Goal: Transaction & Acquisition: Purchase product/service

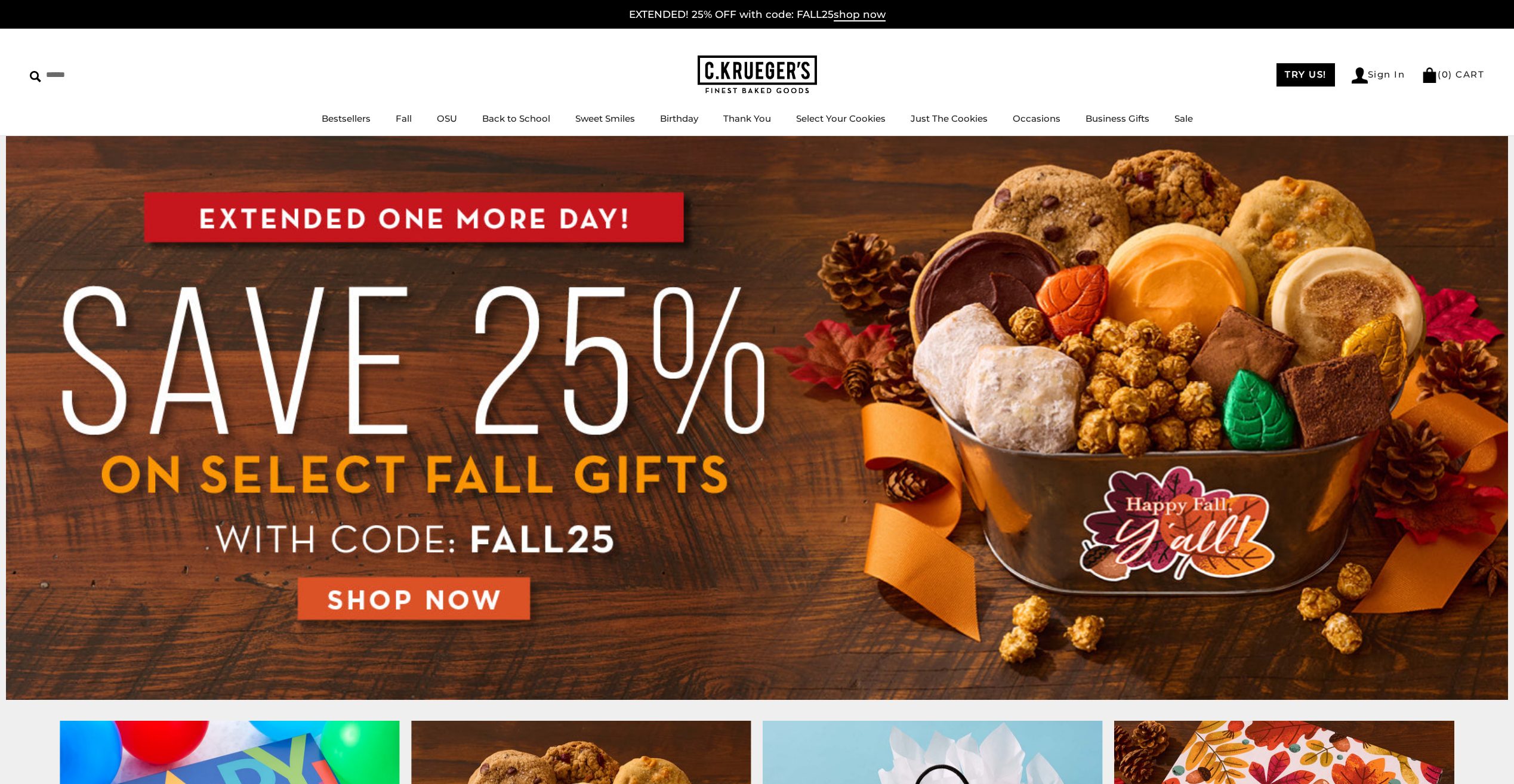
click at [386, 598] on img at bounding box center [757, 418] width 1502 height 564
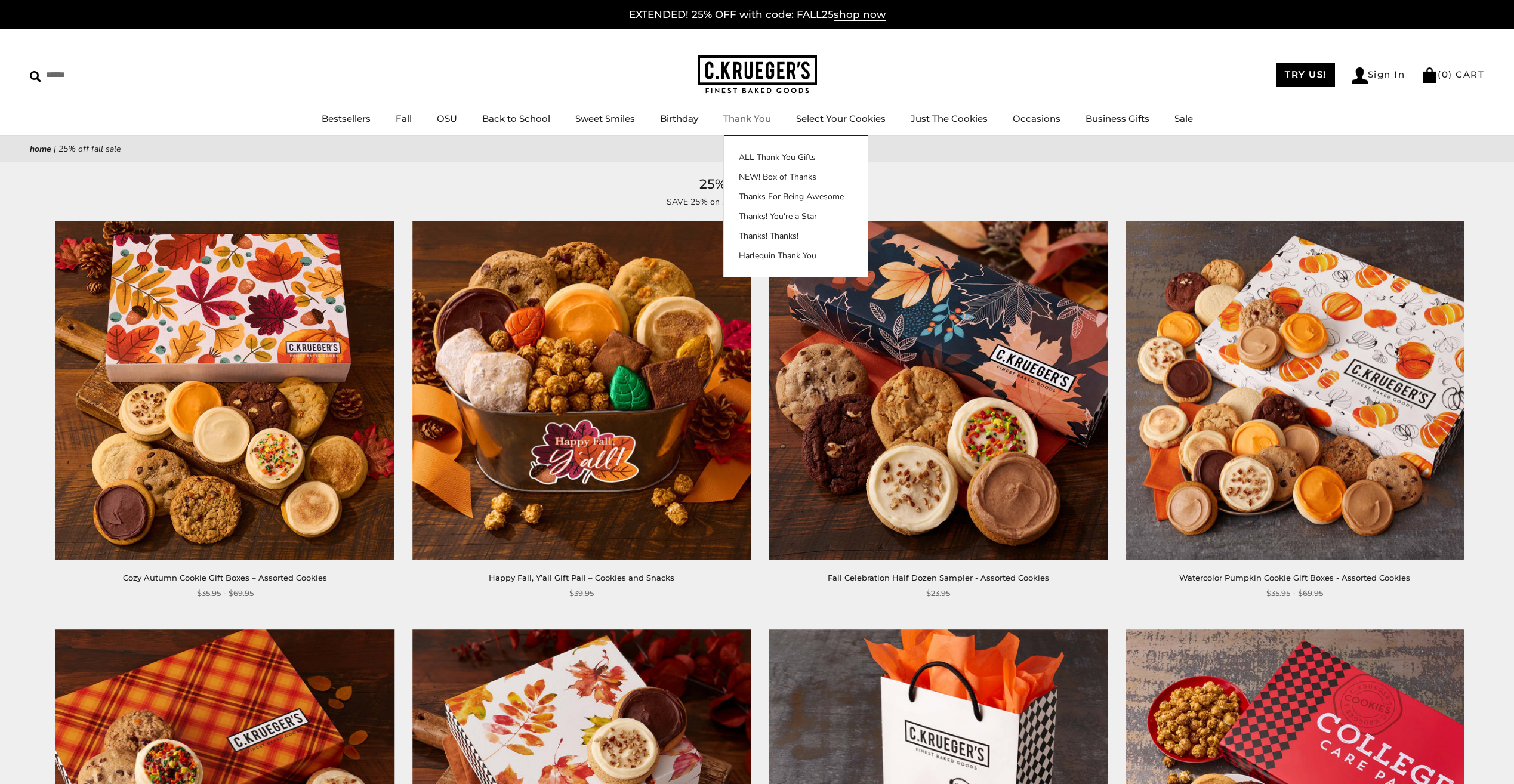
click at [744, 123] on link "Thank You" at bounding box center [748, 118] width 48 height 11
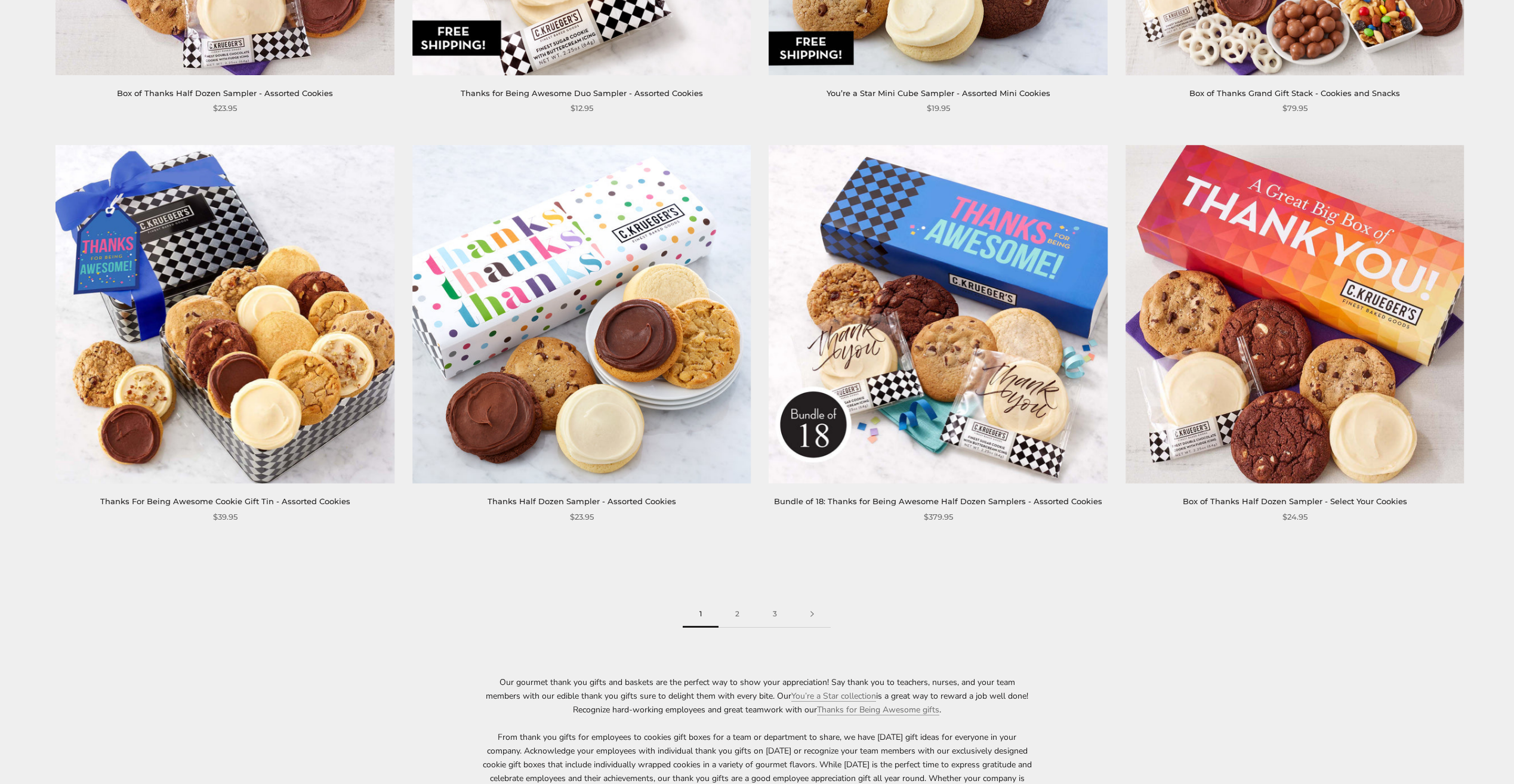
scroll to position [2148, 0]
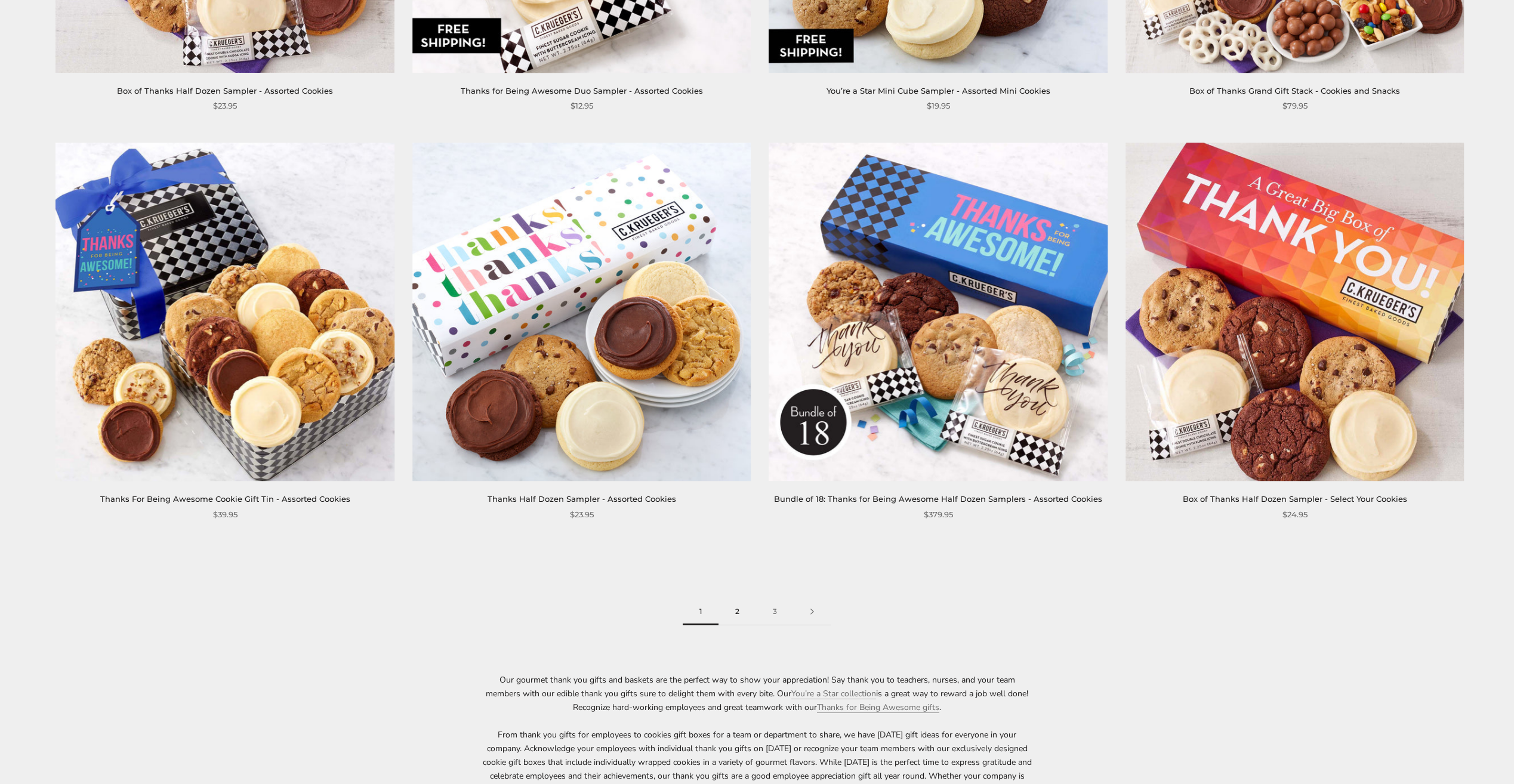
click at [737, 610] on link "2" at bounding box center [737, 612] width 37 height 27
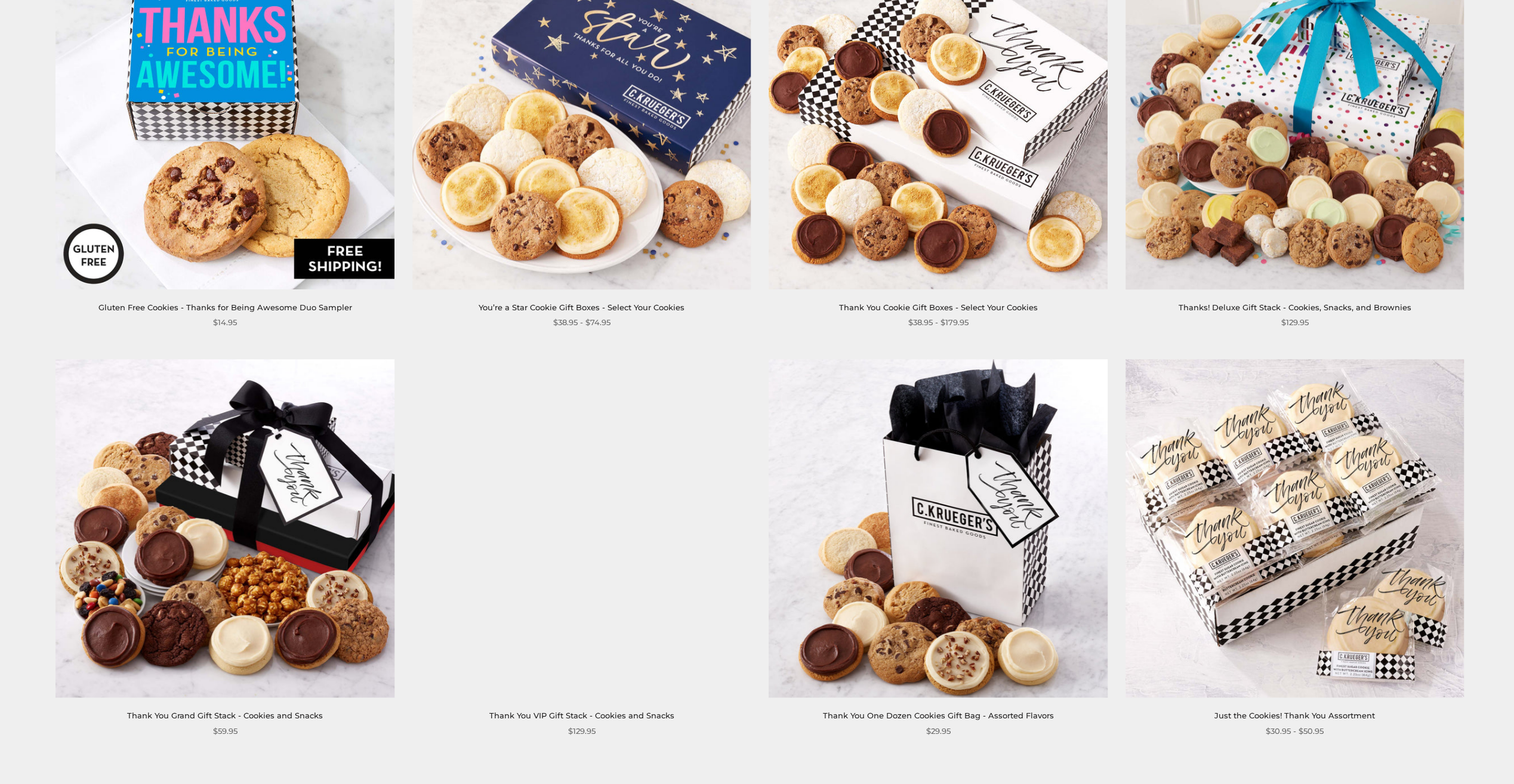
scroll to position [1969, 0]
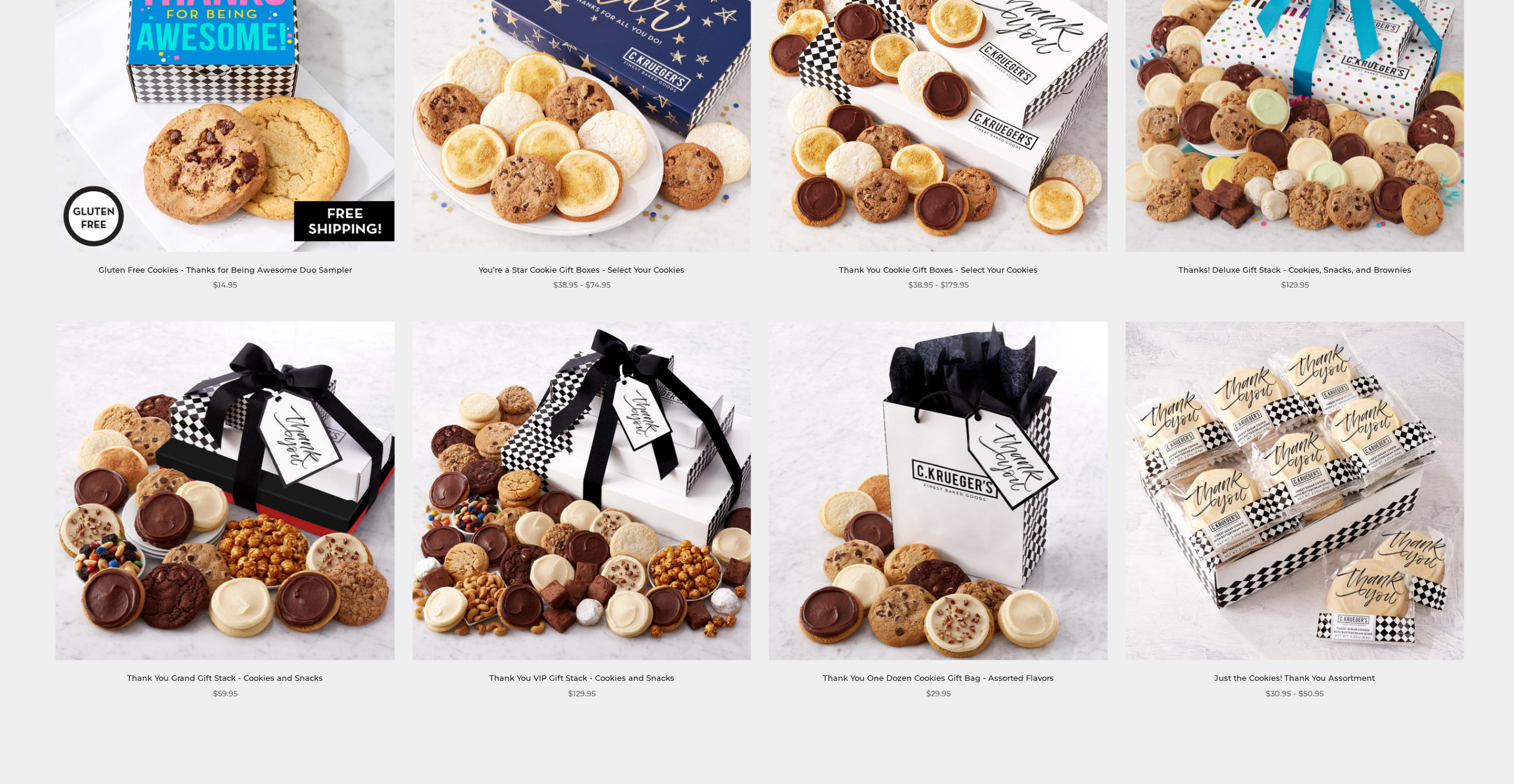
click at [1256, 453] on img at bounding box center [1295, 491] width 339 height 339
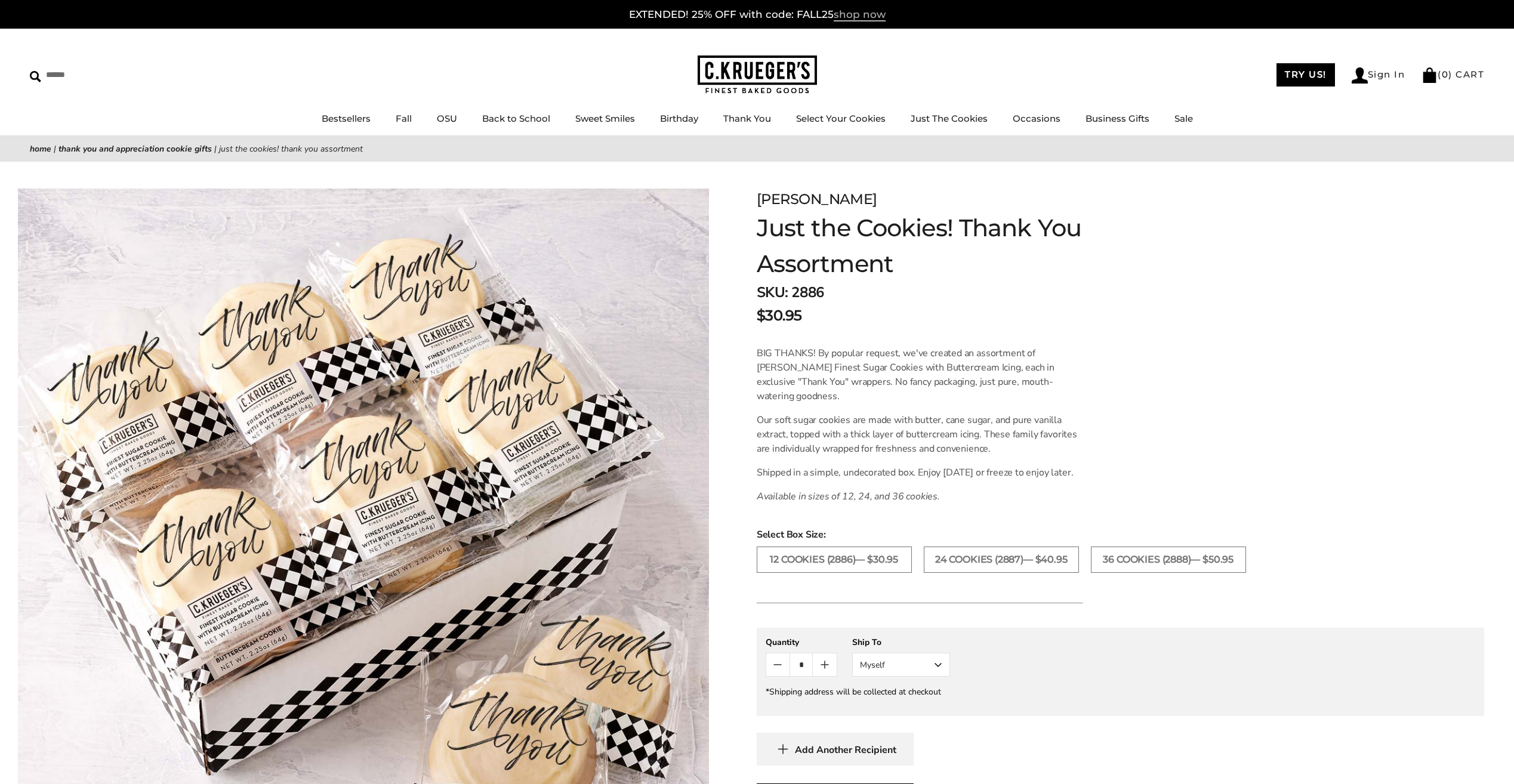
click at [871, 15] on span "shop now" at bounding box center [859, 15] width 52 height 13
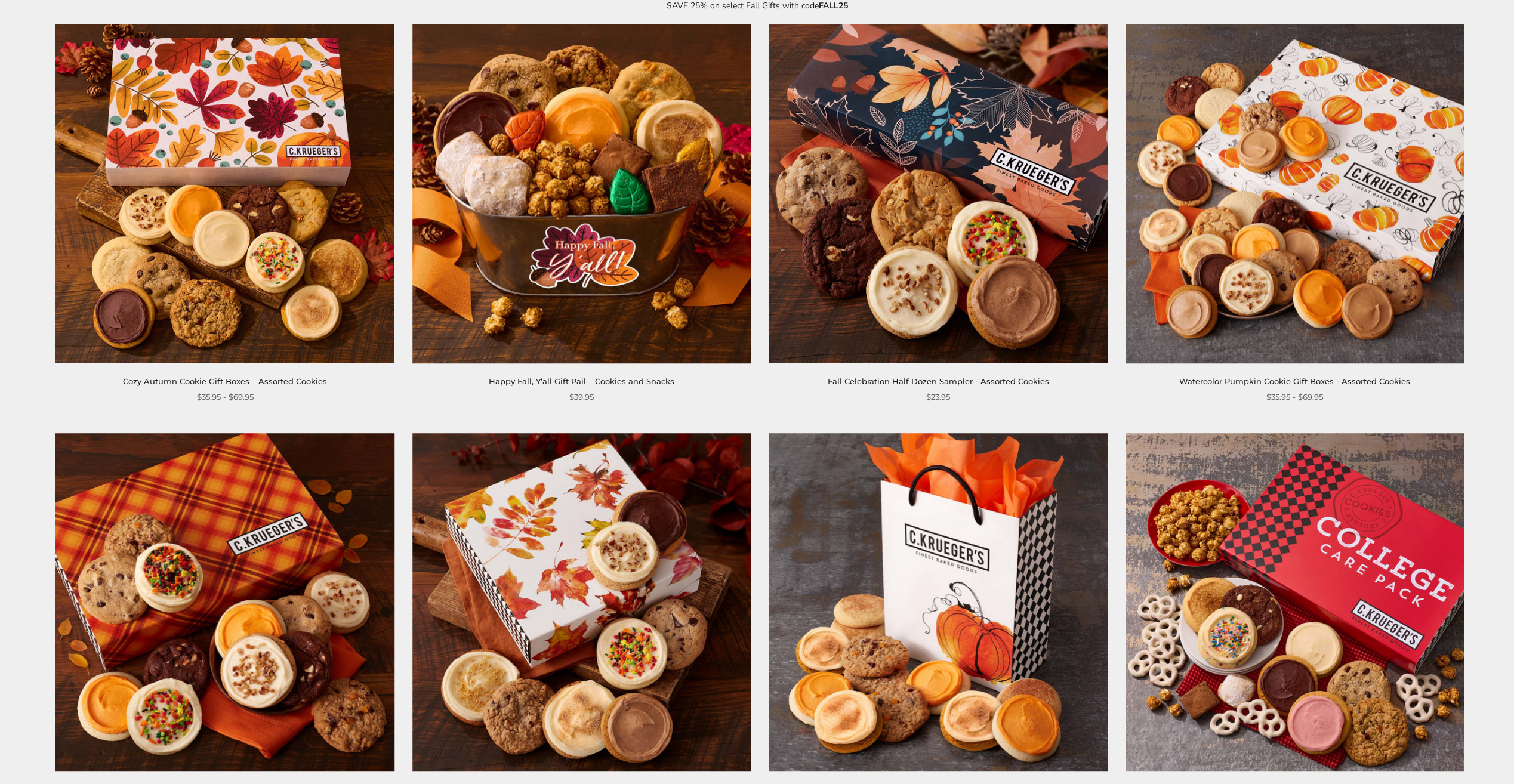
scroll to position [179, 0]
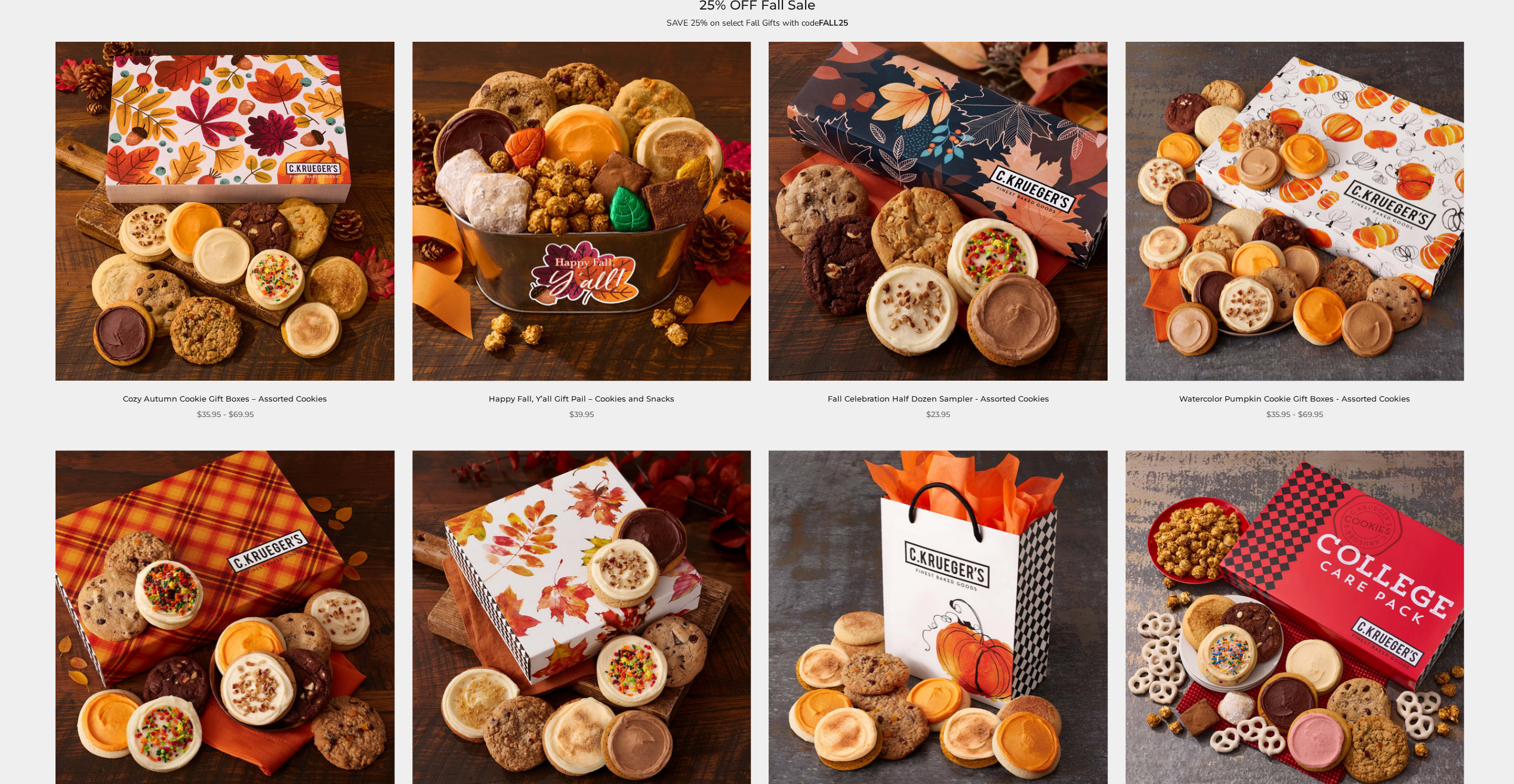
click at [248, 260] on img at bounding box center [225, 212] width 339 height 339
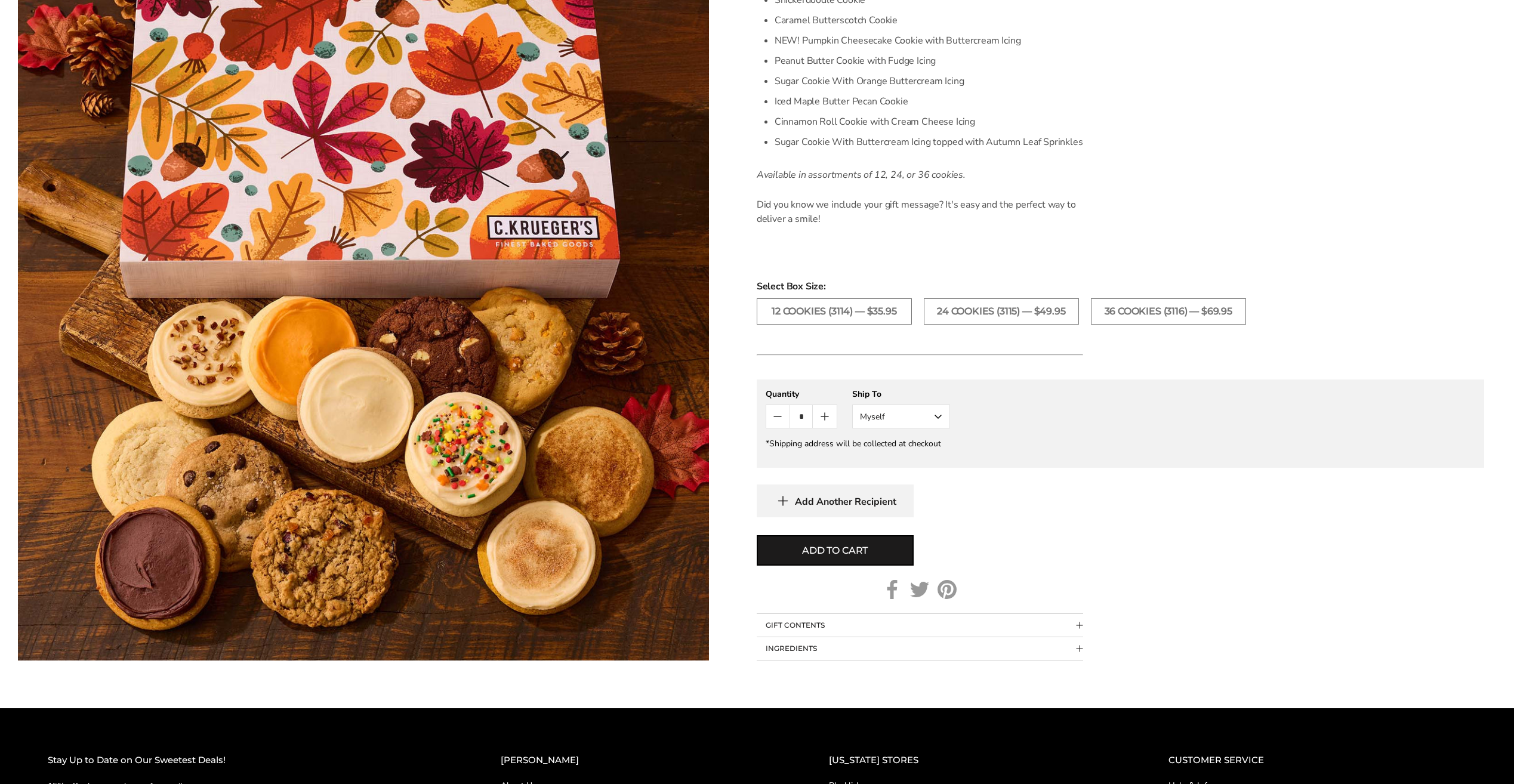
scroll to position [656, 0]
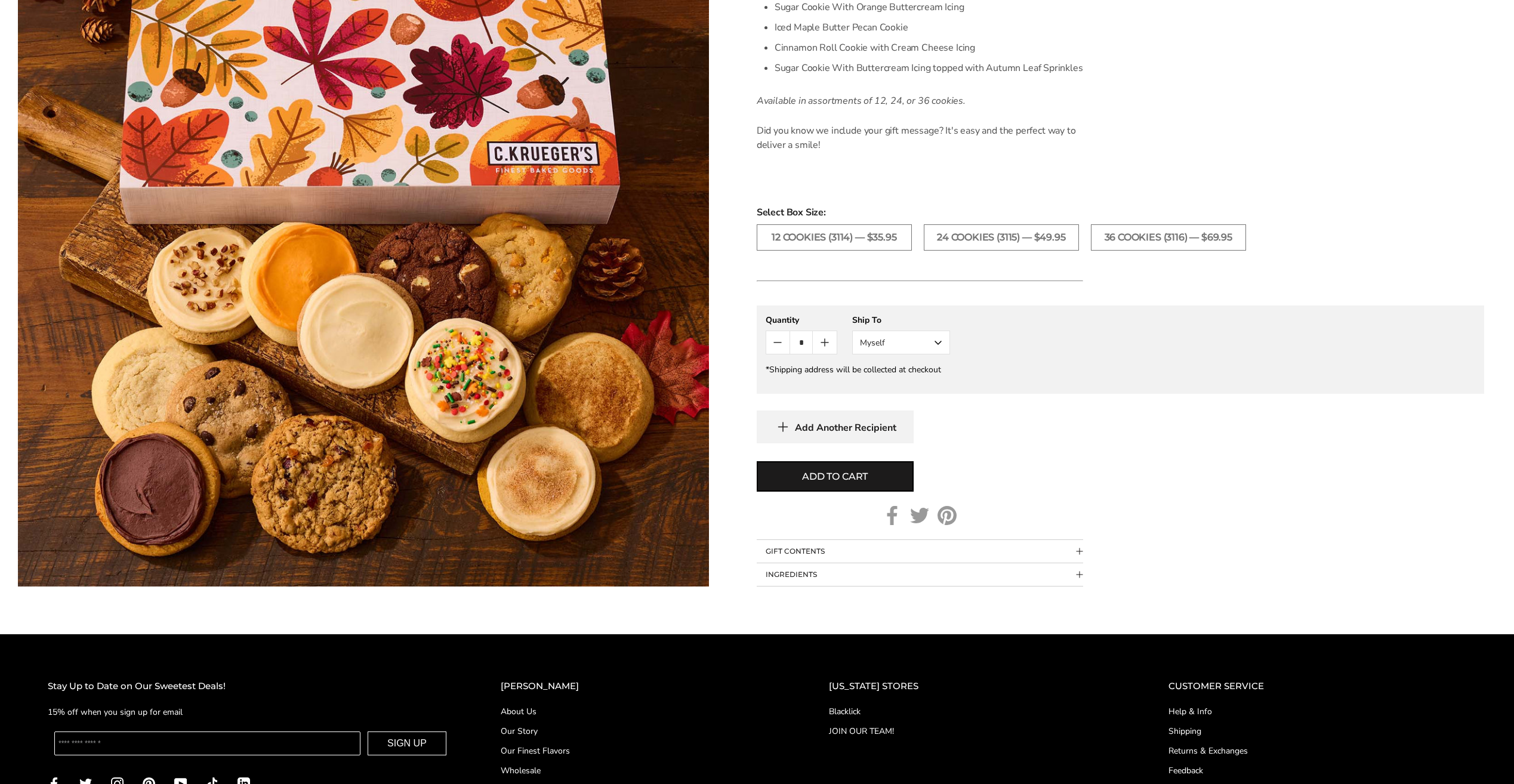
click at [1083, 554] on form "C.KRUEGER'S Cozy Autumn Cookie Gift Boxes – Assorted Cookies SKU: 3114 $35.95 /…" at bounding box center [1120, 59] width 727 height 1054
click at [1081, 550] on span "Collapsible block button" at bounding box center [1080, 551] width 7 height 7
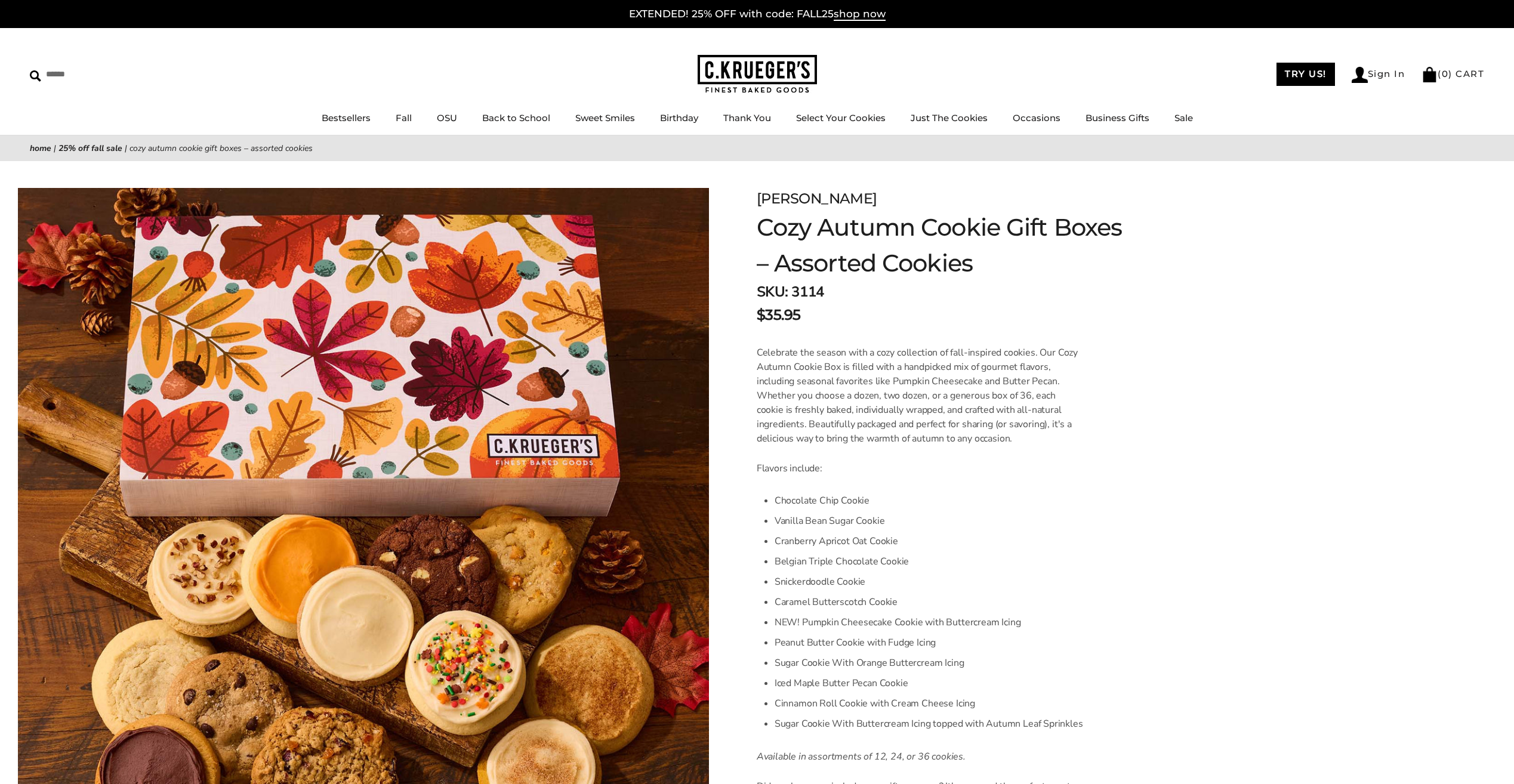
scroll to position [0, 0]
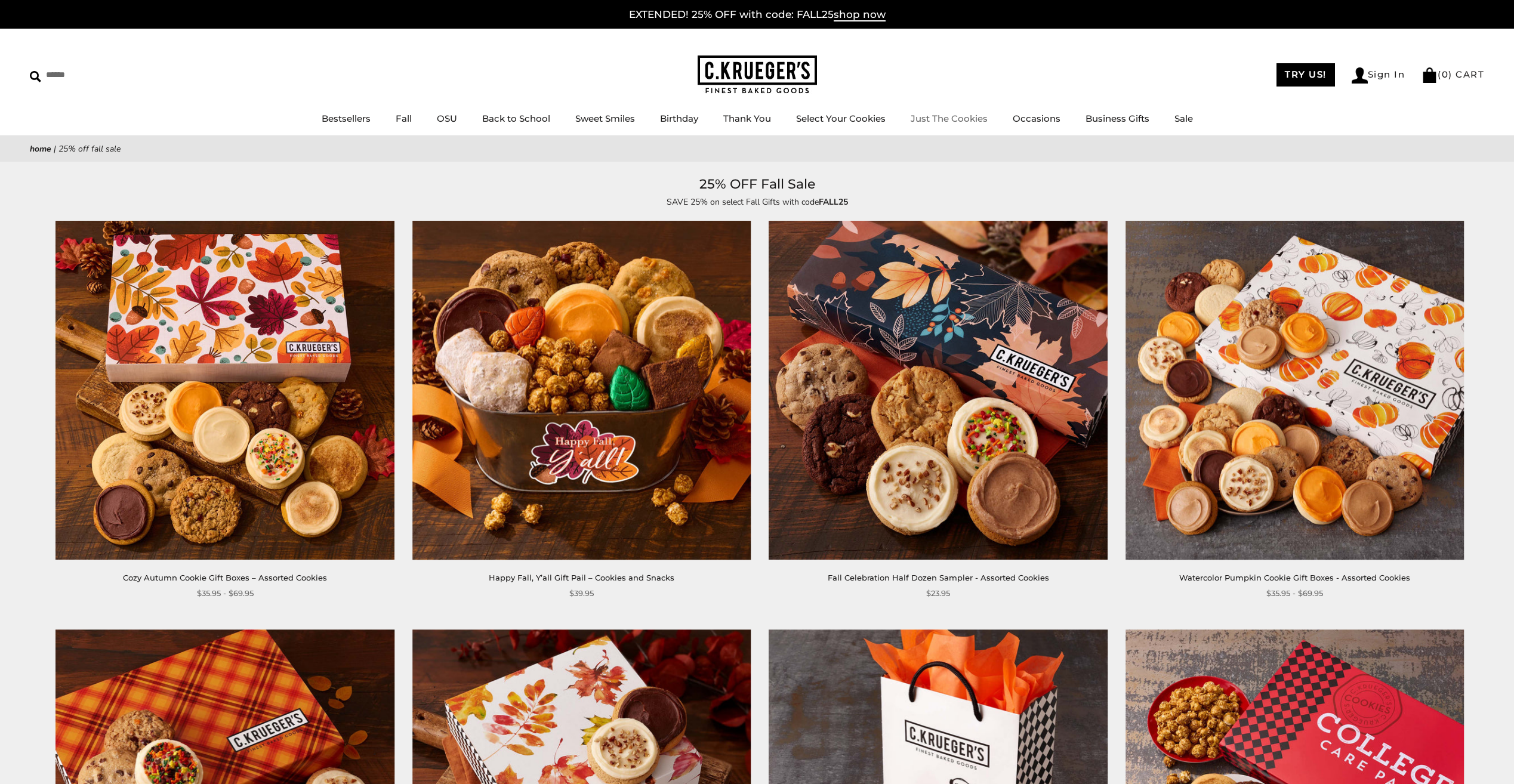
click at [938, 117] on link "Just The Cookies" at bounding box center [949, 118] width 77 height 11
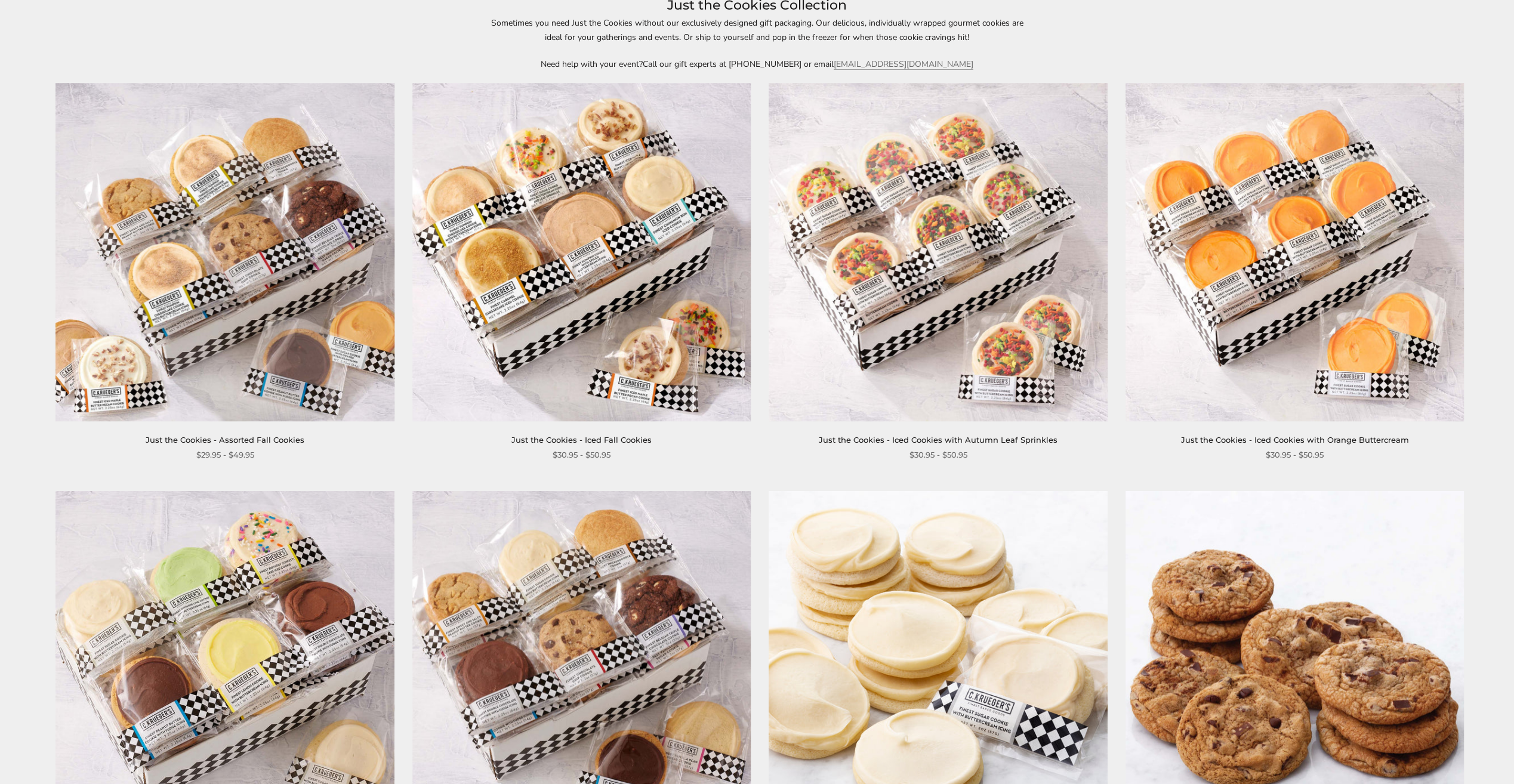
scroll to position [119, 0]
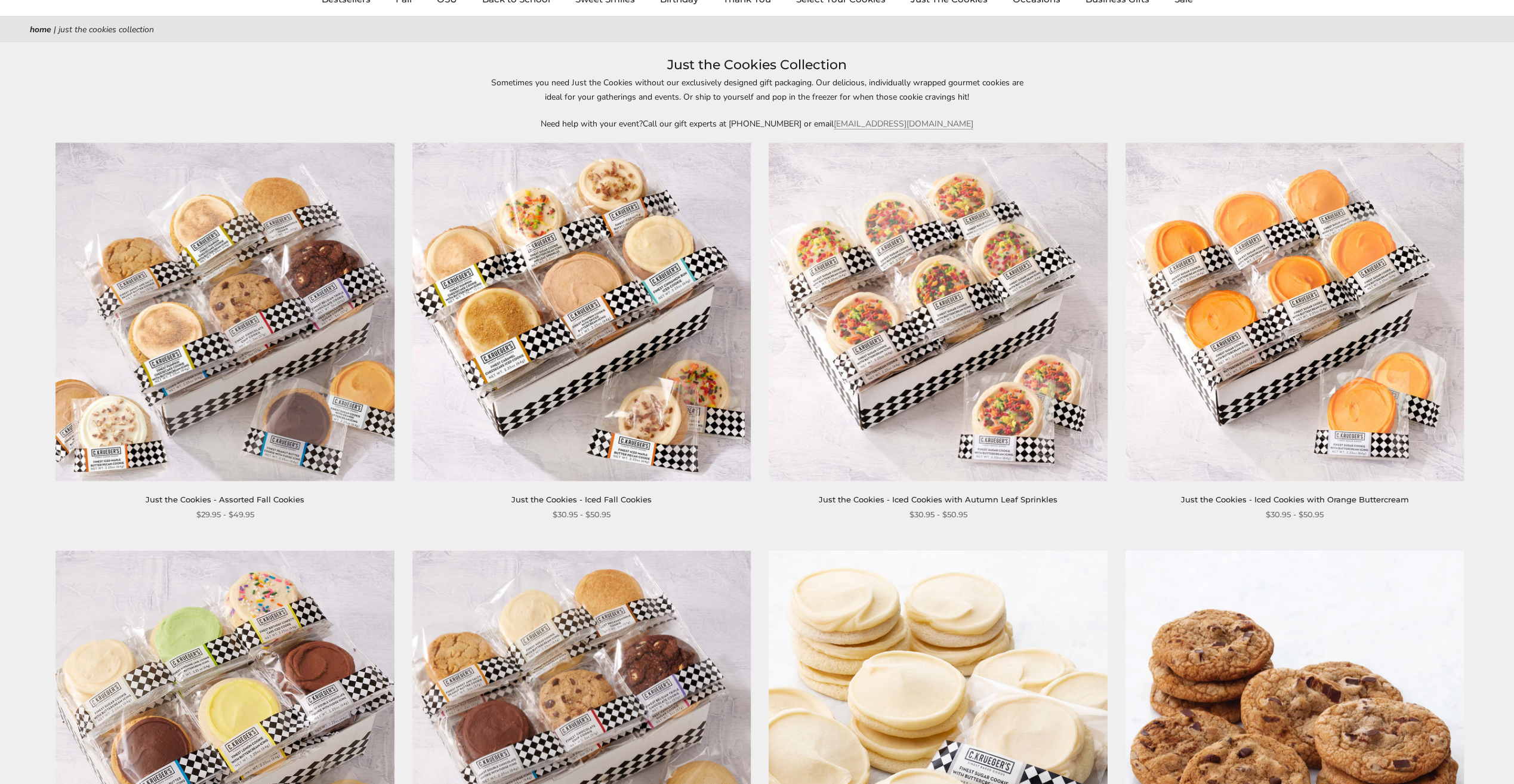
click at [559, 235] on img at bounding box center [582, 312] width 339 height 339
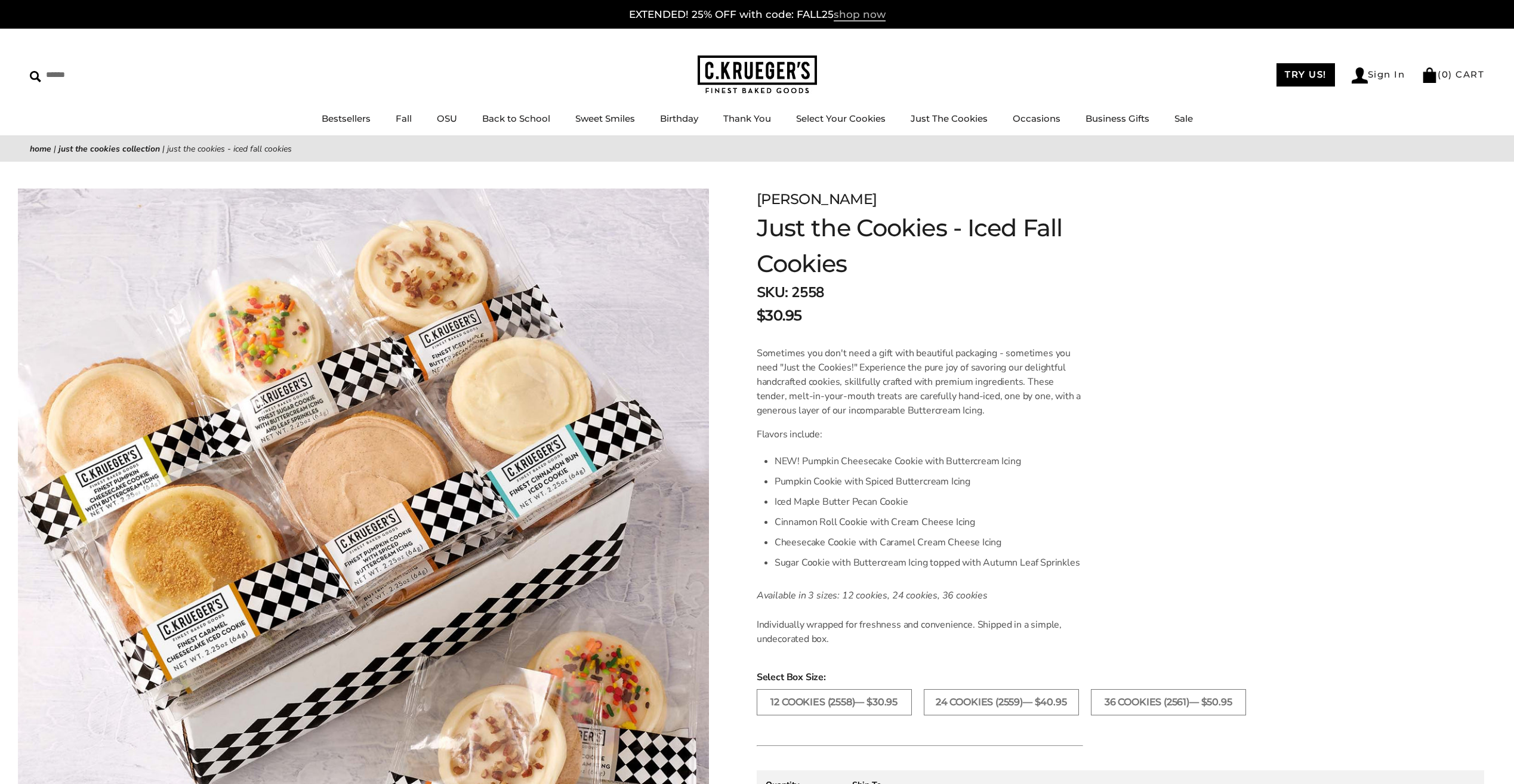
click at [859, 11] on span "shop now" at bounding box center [859, 15] width 52 height 13
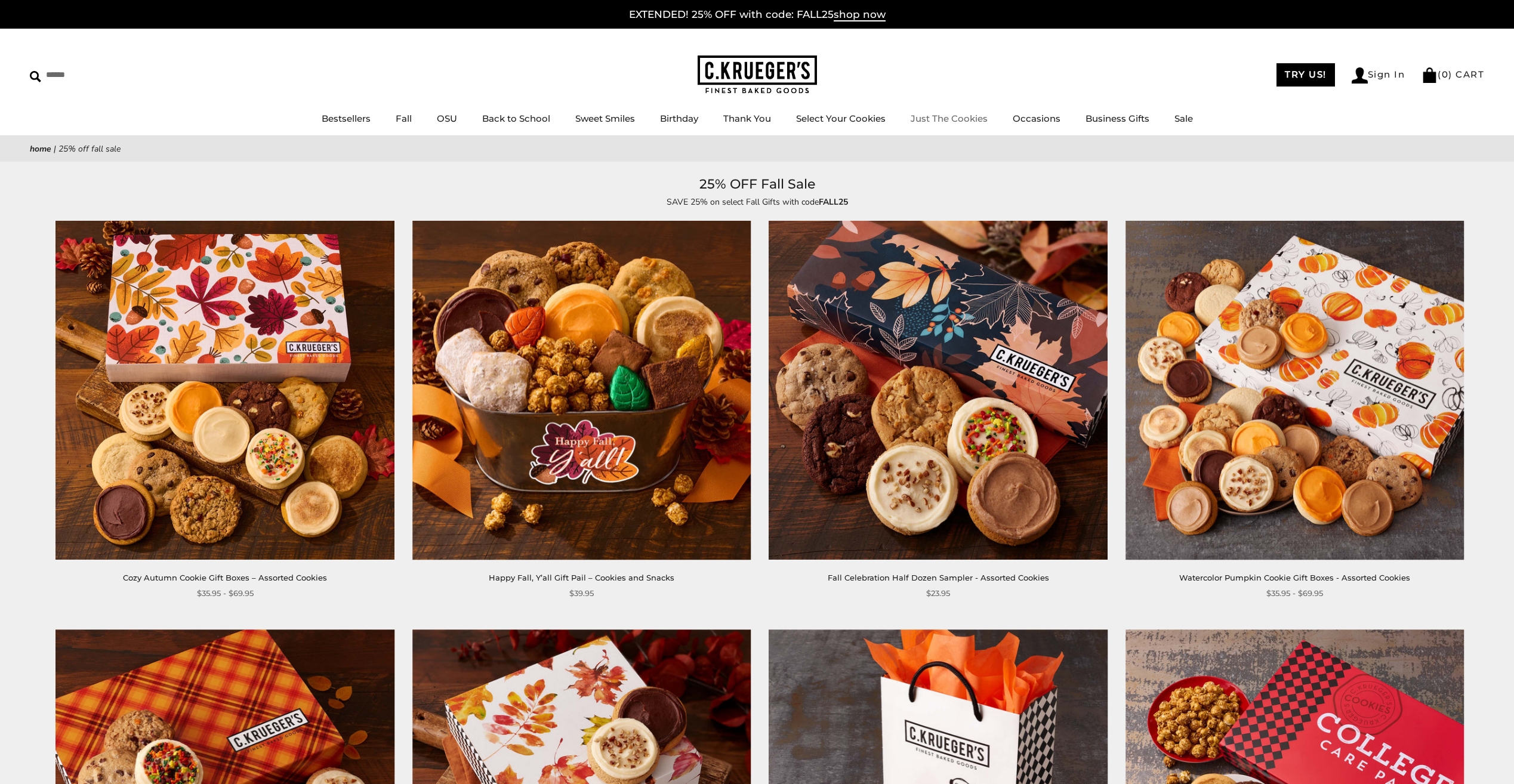
click at [948, 116] on link "Just The Cookies" at bounding box center [949, 118] width 77 height 11
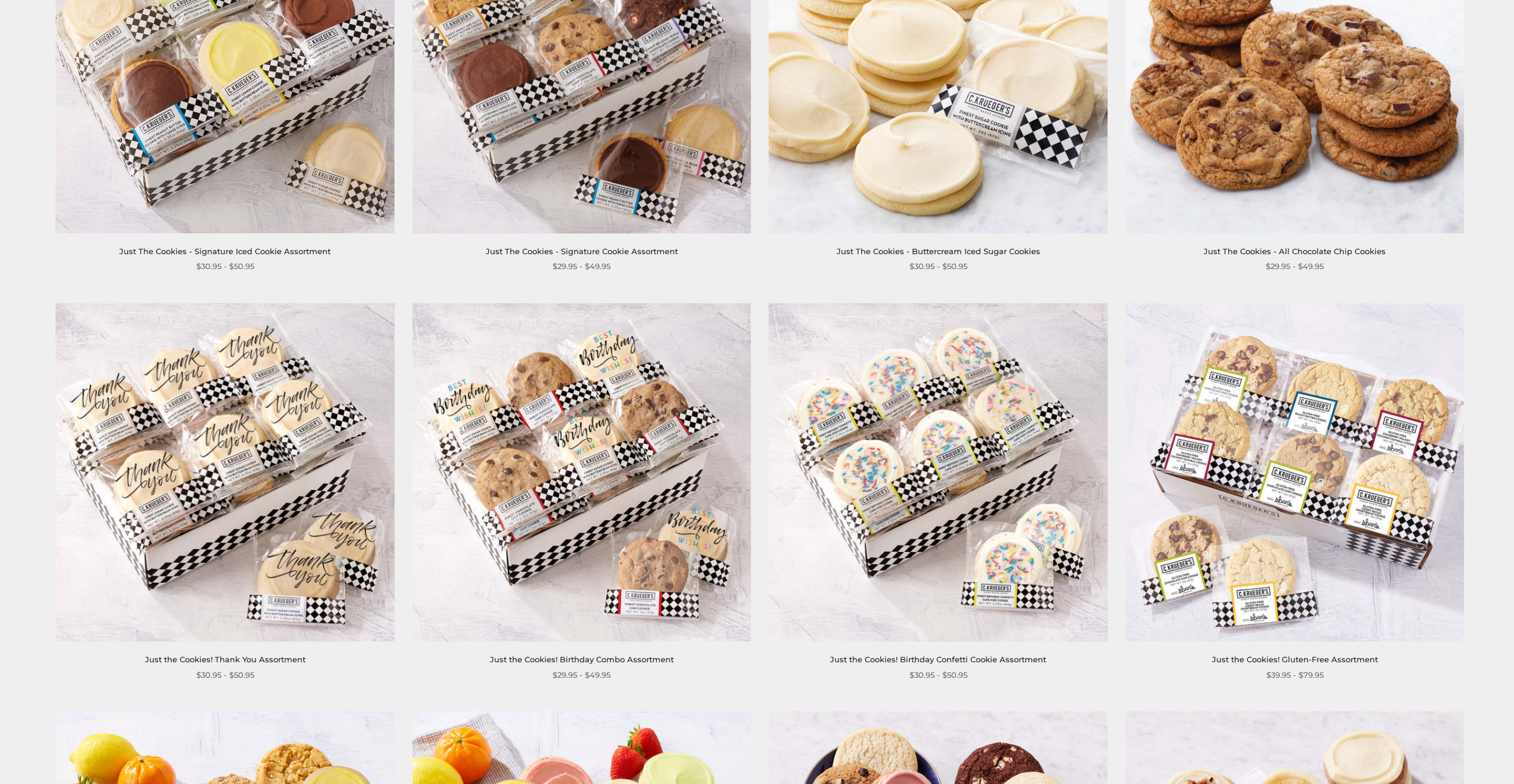
scroll to position [835, 0]
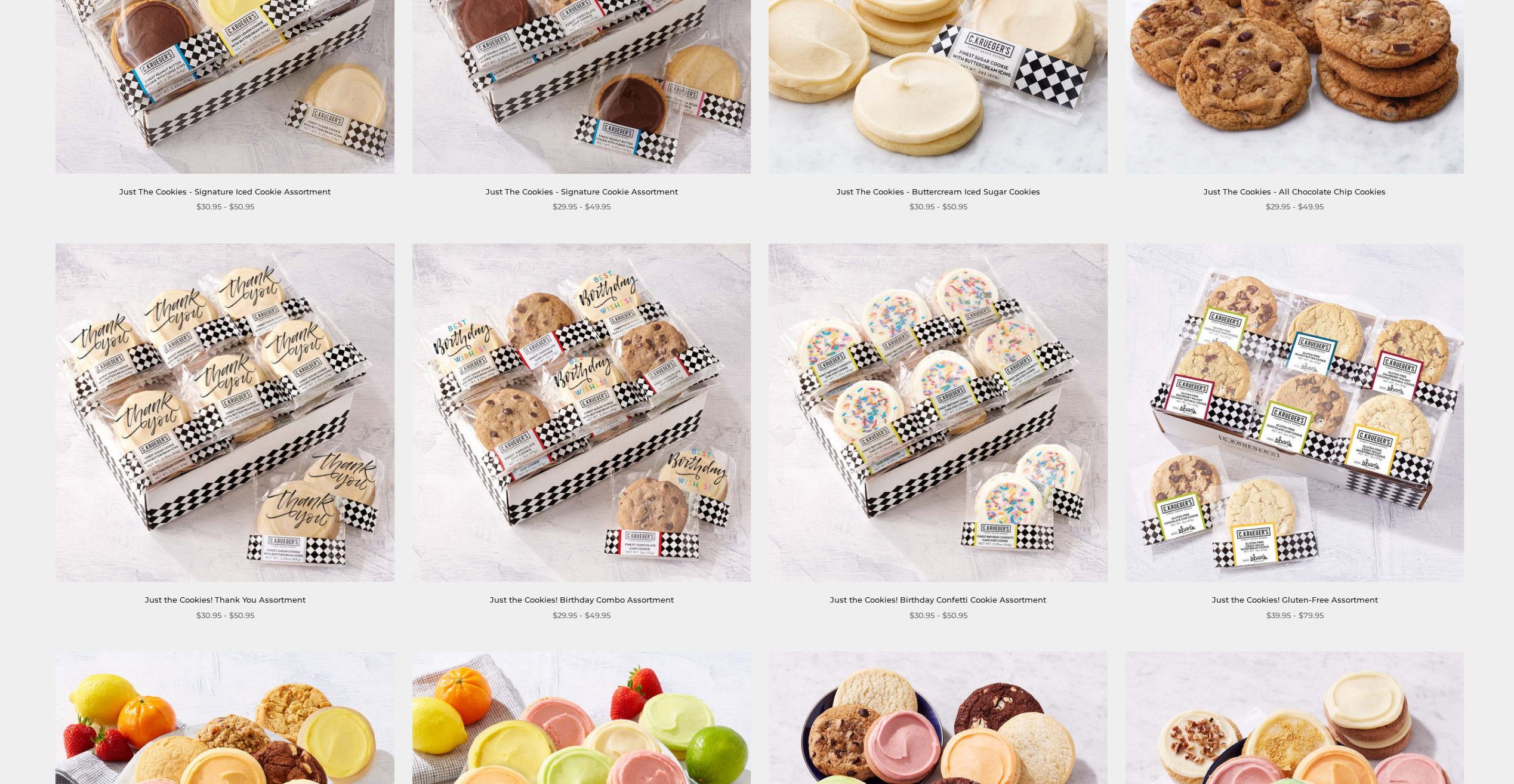
click at [194, 381] on img at bounding box center [225, 412] width 339 height 339
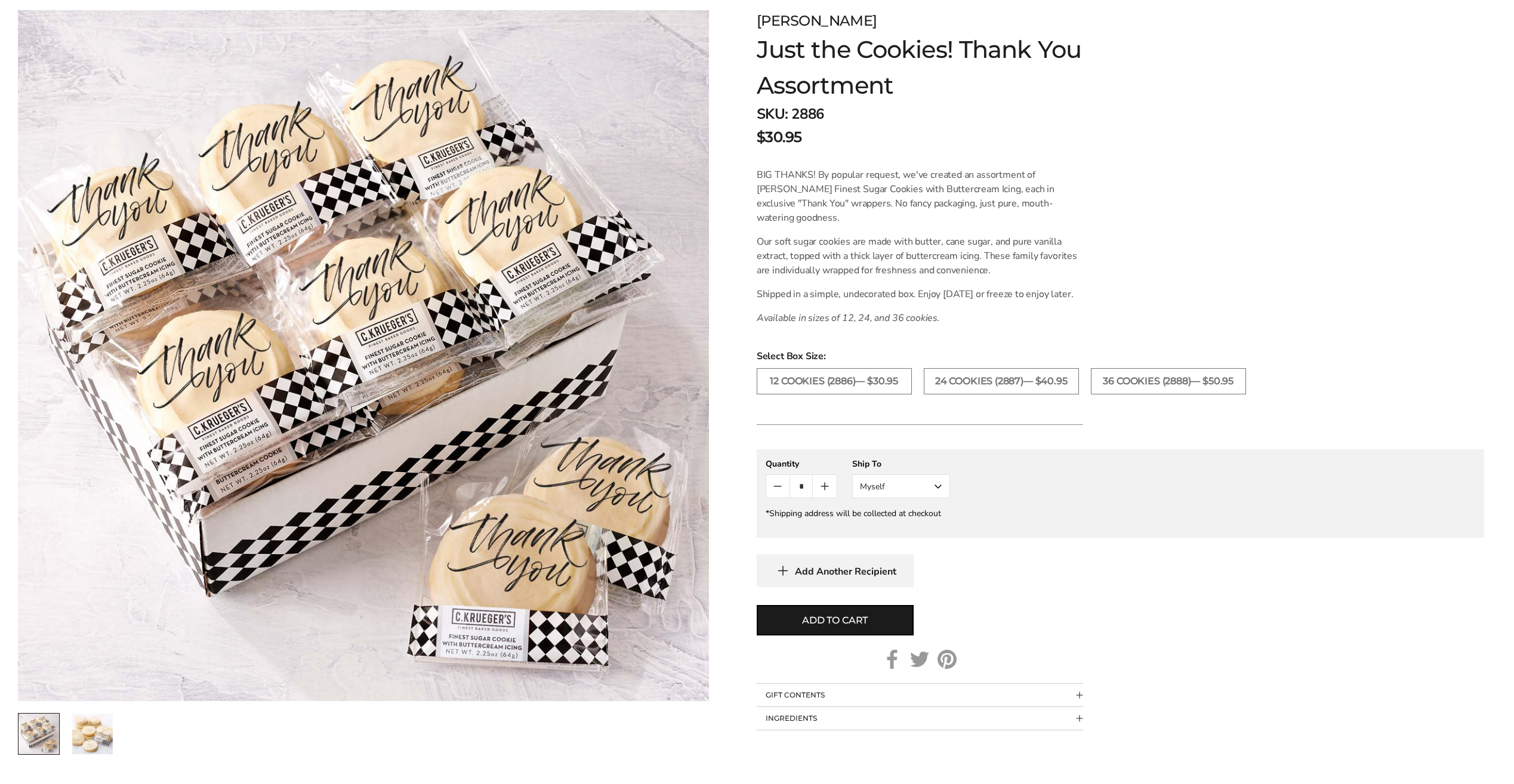
scroll to position [179, 0]
click at [988, 393] on label "24 COOKIES (2887)— $40.95" at bounding box center [1001, 380] width 155 height 26
click at [824, 493] on icon "Count plus" at bounding box center [825, 486] width 14 height 14
type input "*"
click at [940, 497] on button "Myself" at bounding box center [901, 486] width 98 height 24
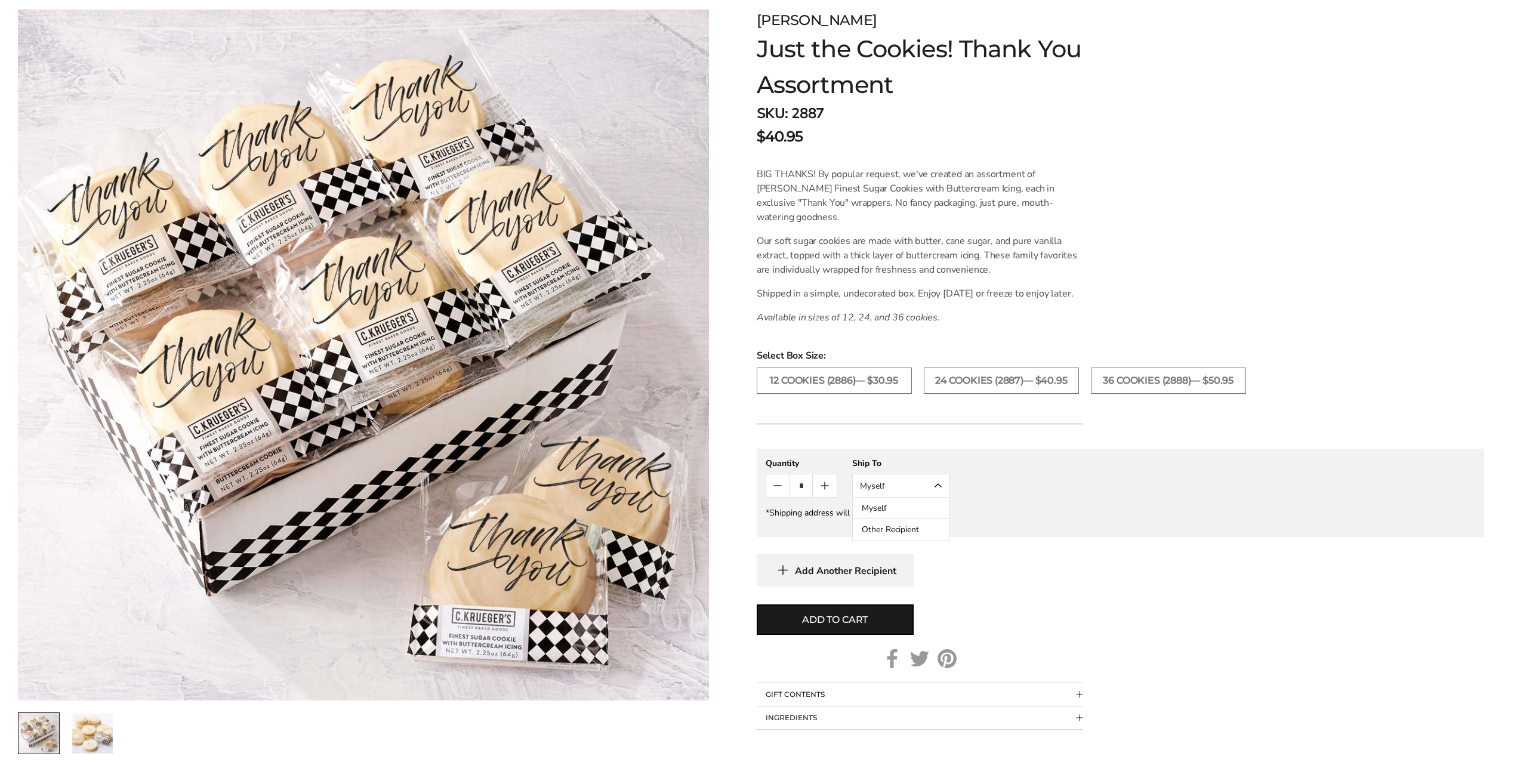
click at [909, 541] on button "Other Recipient" at bounding box center [901, 530] width 97 height 22
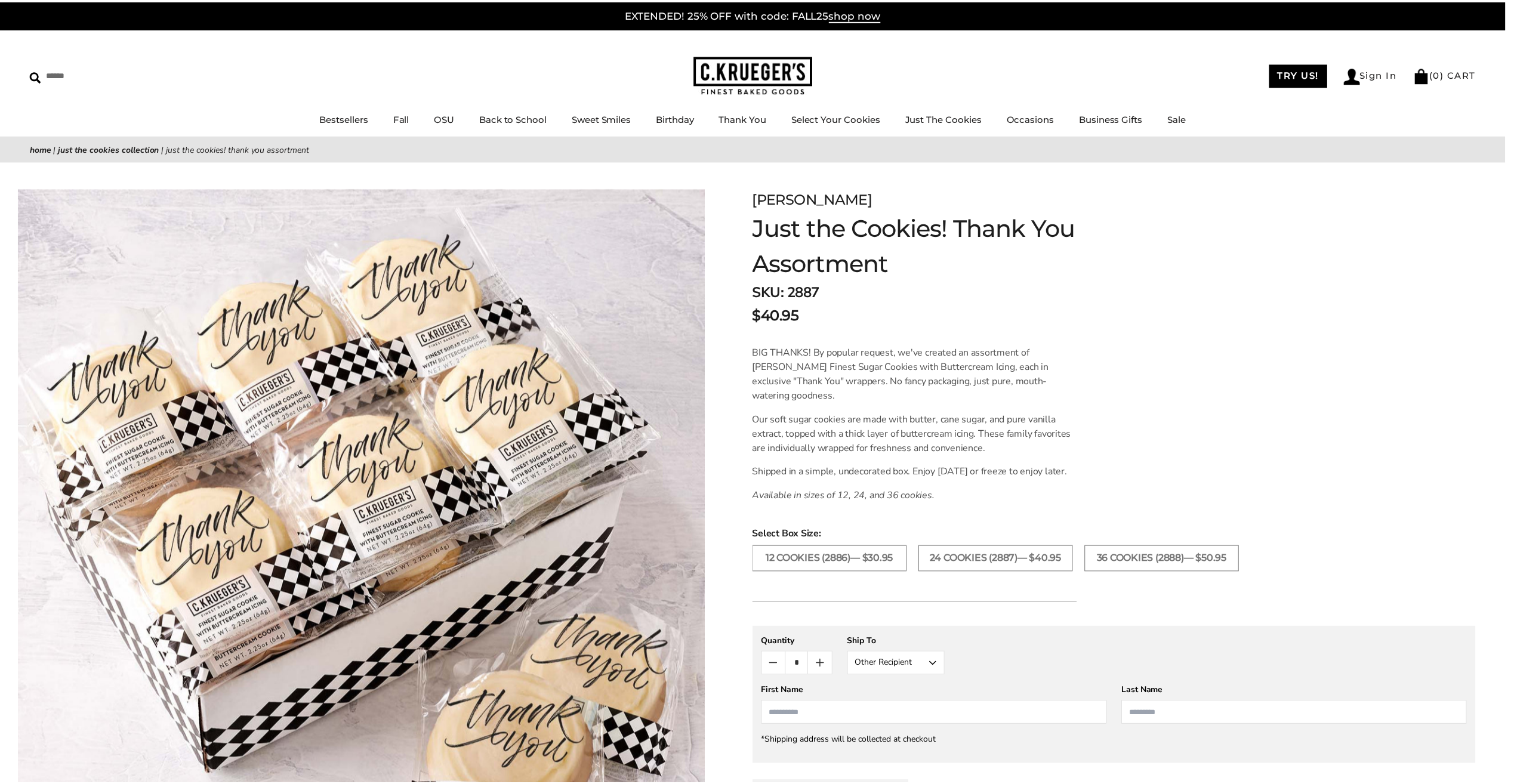
scroll to position [179, 0]
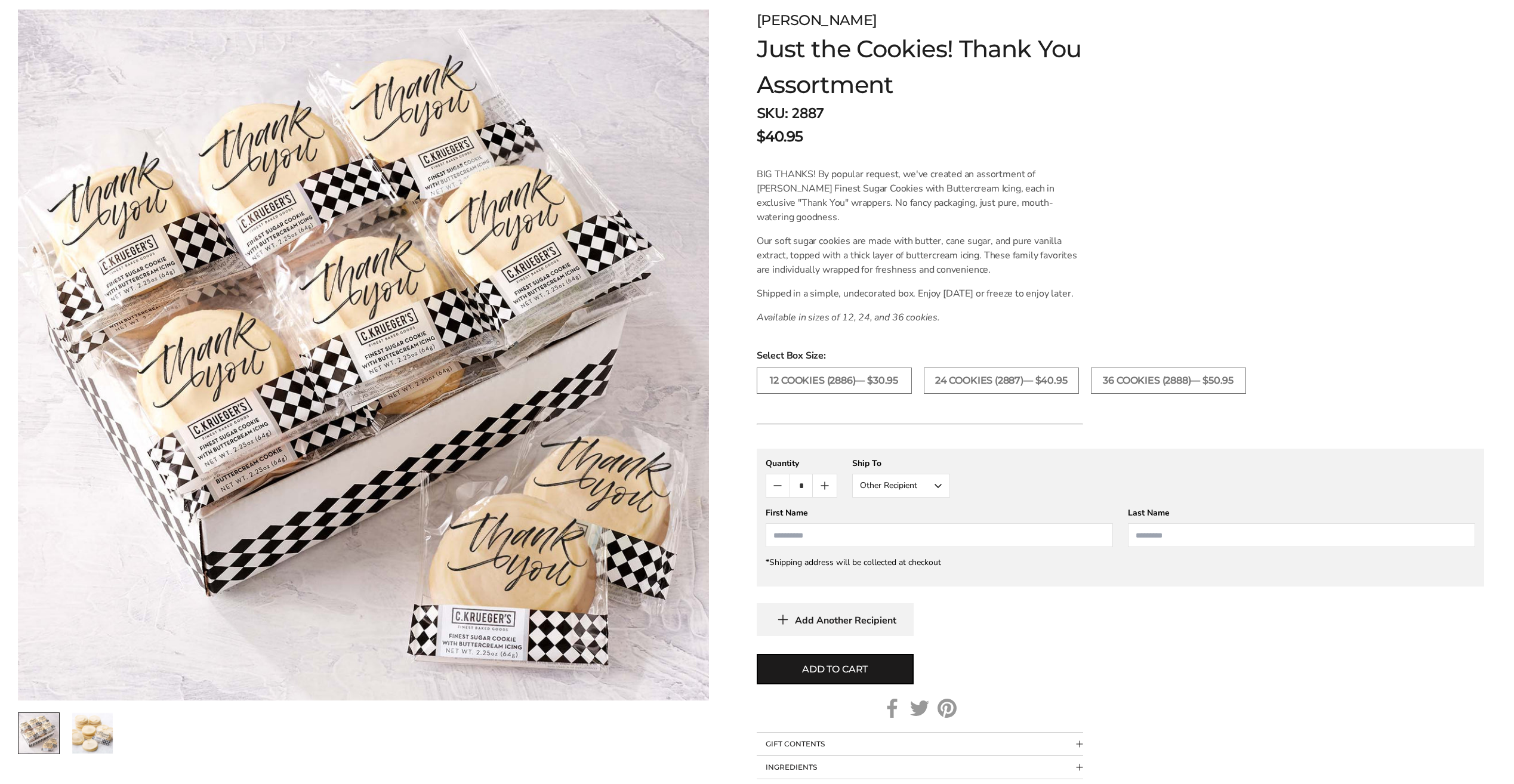
click at [793, 547] on input "First Name" at bounding box center [939, 535] width 347 height 24
type input "*****"
click at [1175, 536] on div "Last Name" at bounding box center [1301, 527] width 347 height 40
click at [1168, 547] on input "Last Name" at bounding box center [1301, 535] width 347 height 24
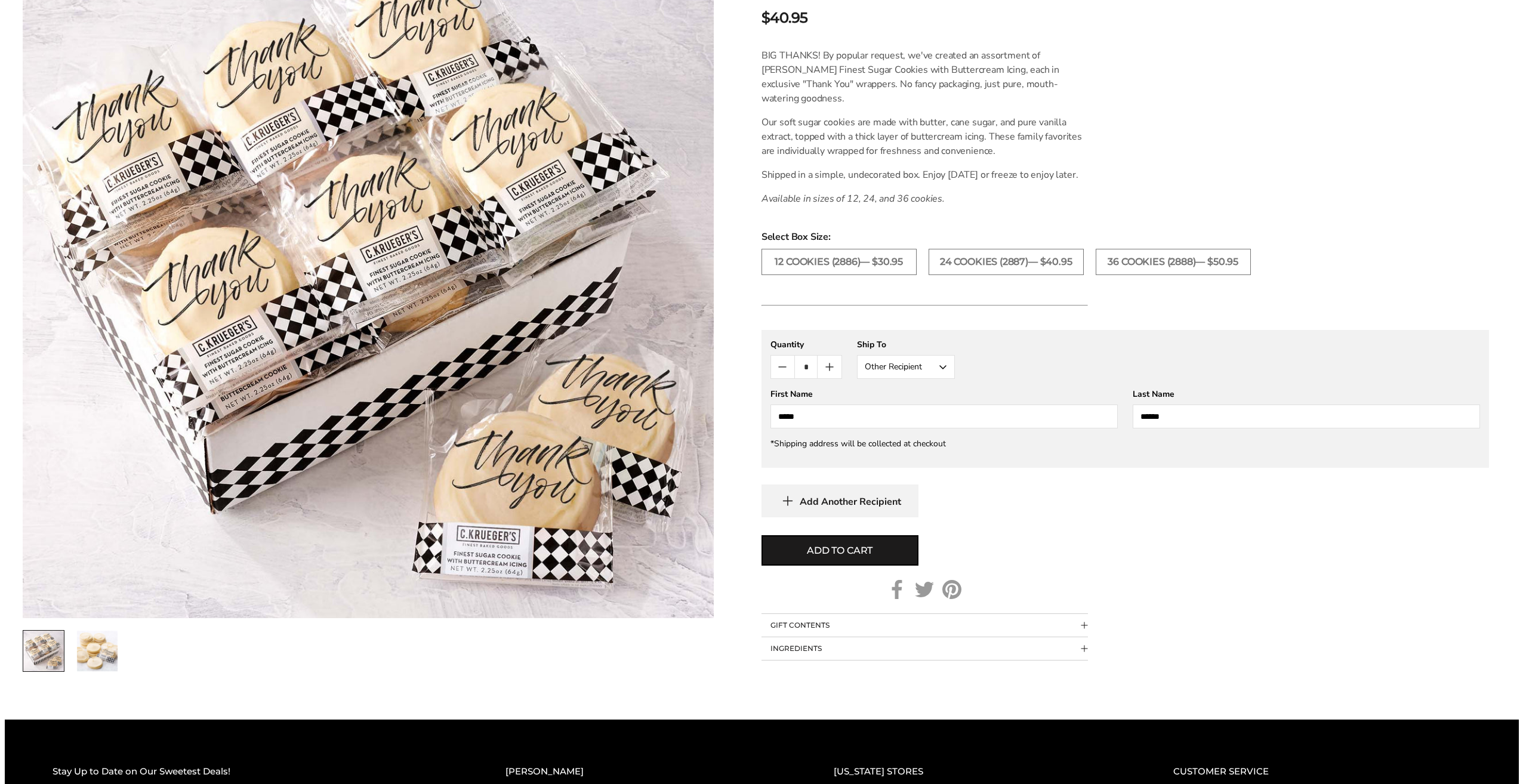
scroll to position [298, 0]
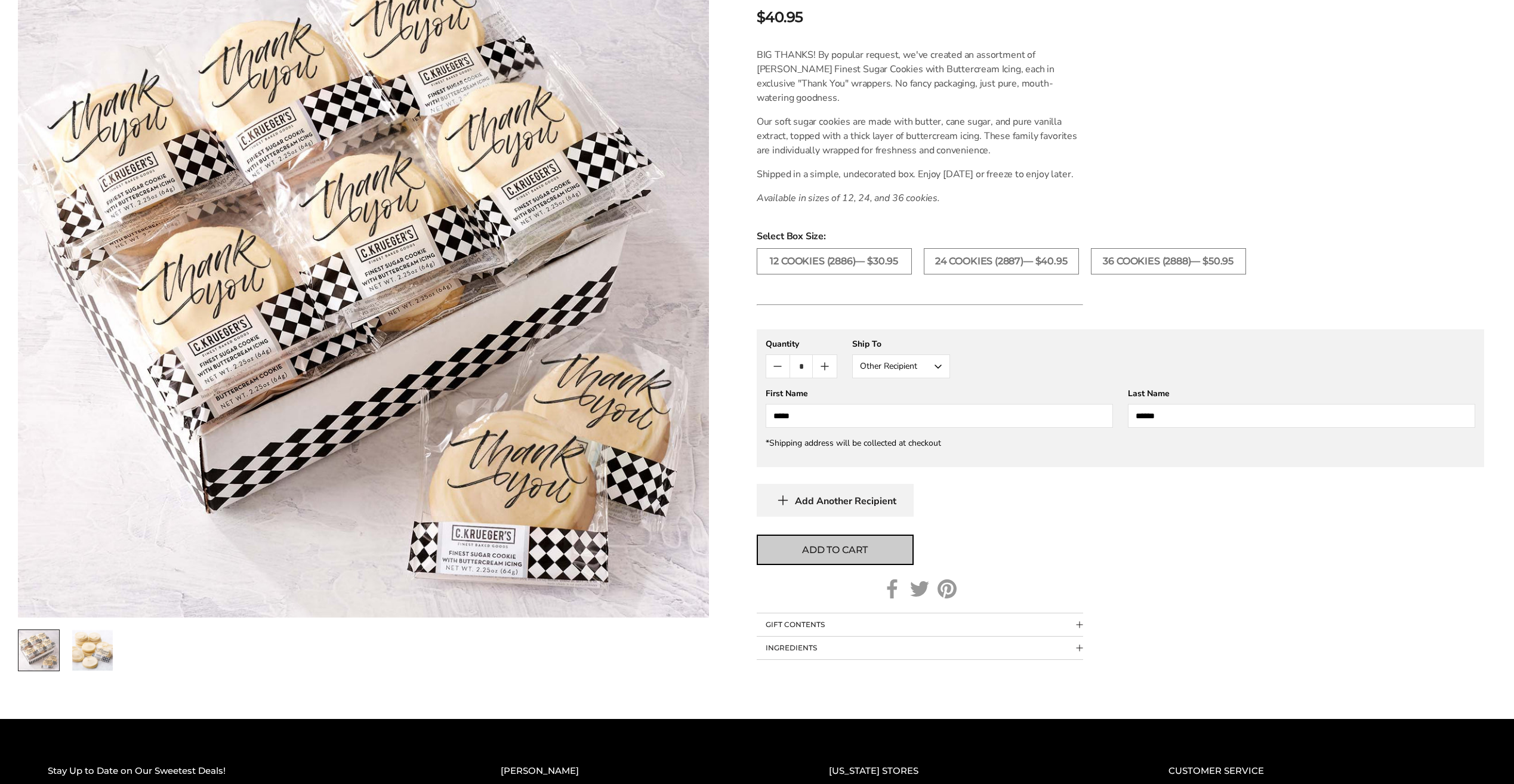
type input "******"
click at [844, 557] on span "Add to cart" at bounding box center [835, 550] width 66 height 14
type input "*"
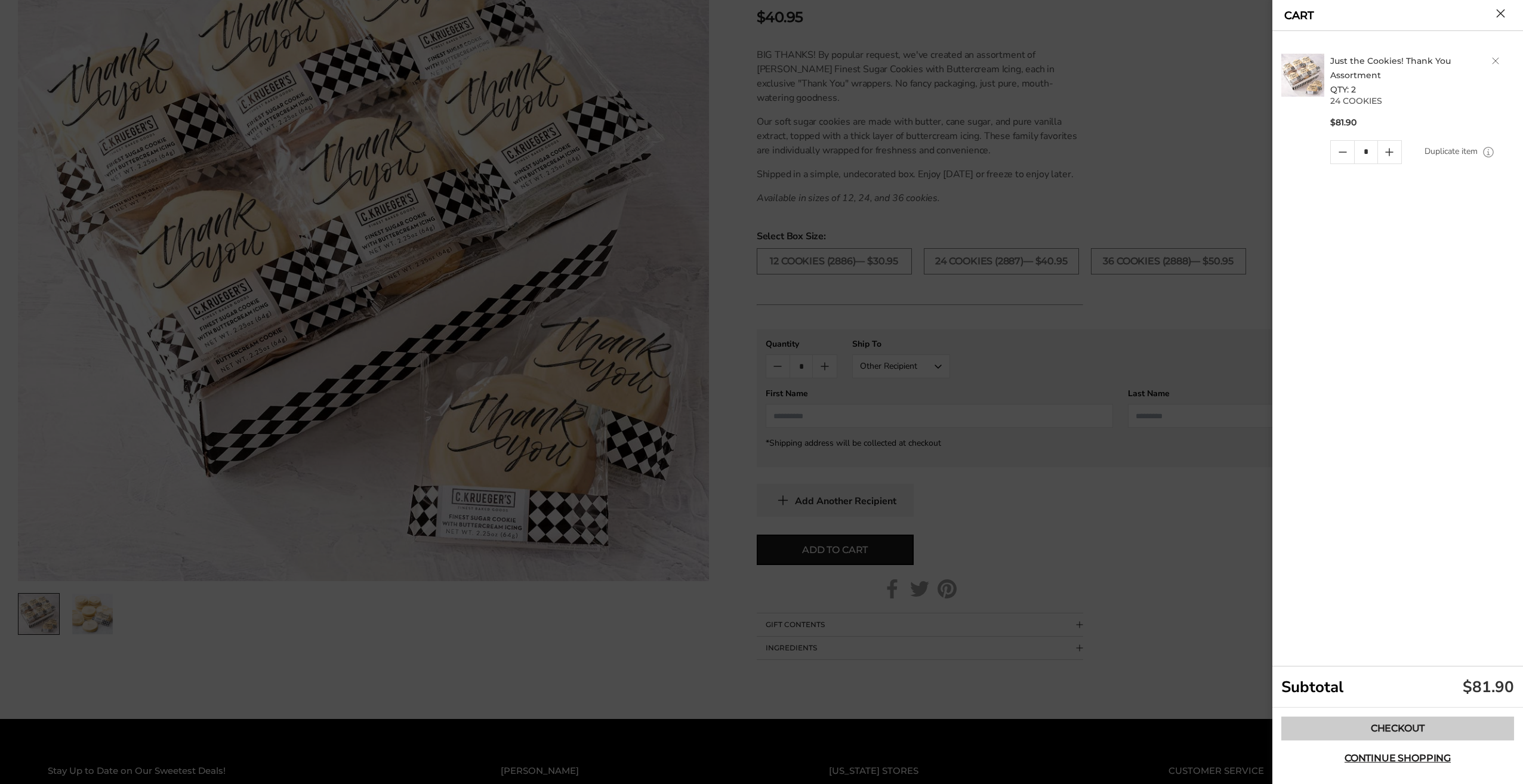
click at [1418, 732] on link "Checkout" at bounding box center [1397, 729] width 233 height 24
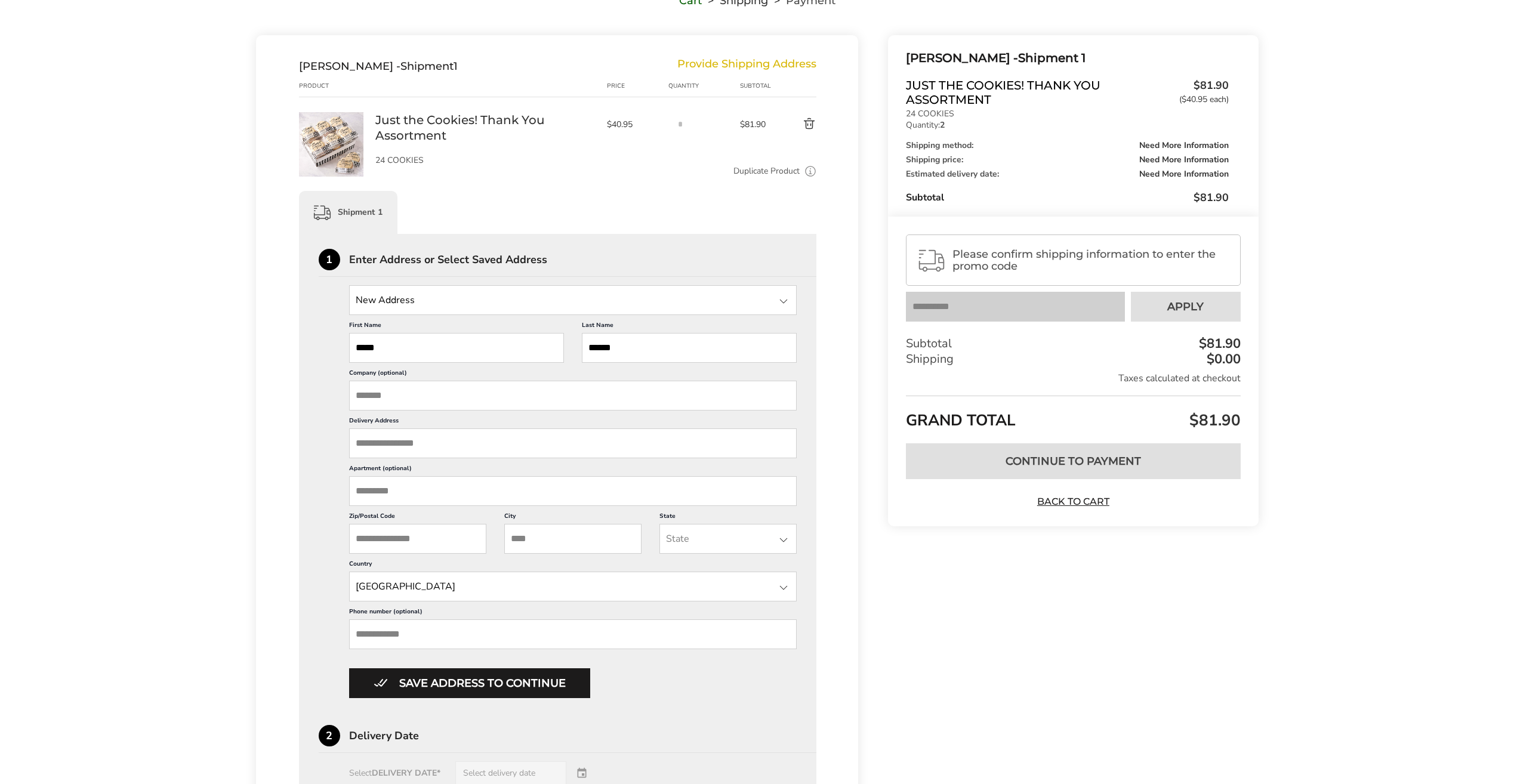
scroll to position [119, 0]
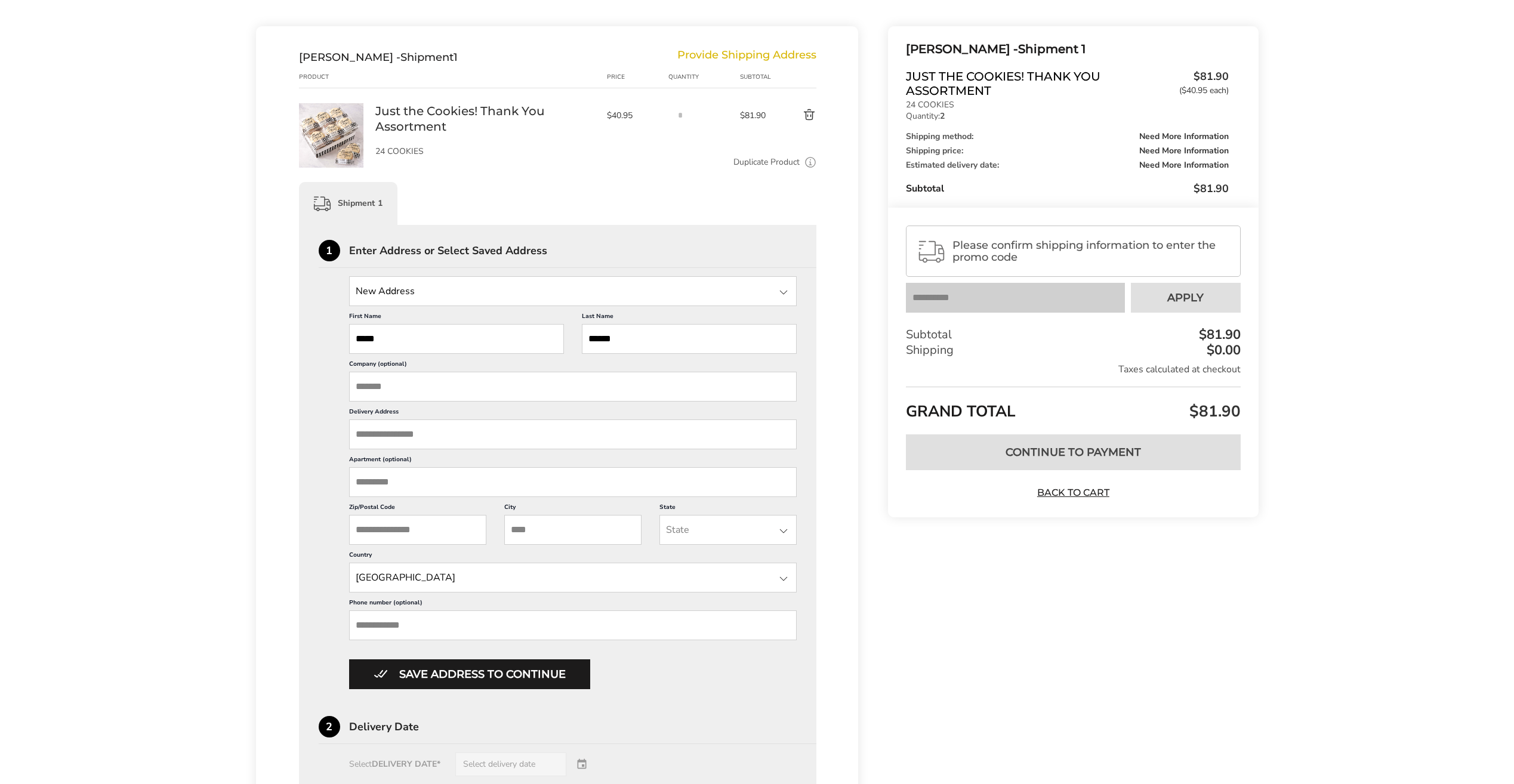
click at [406, 432] on input "Delivery Address" at bounding box center [573, 435] width 448 height 30
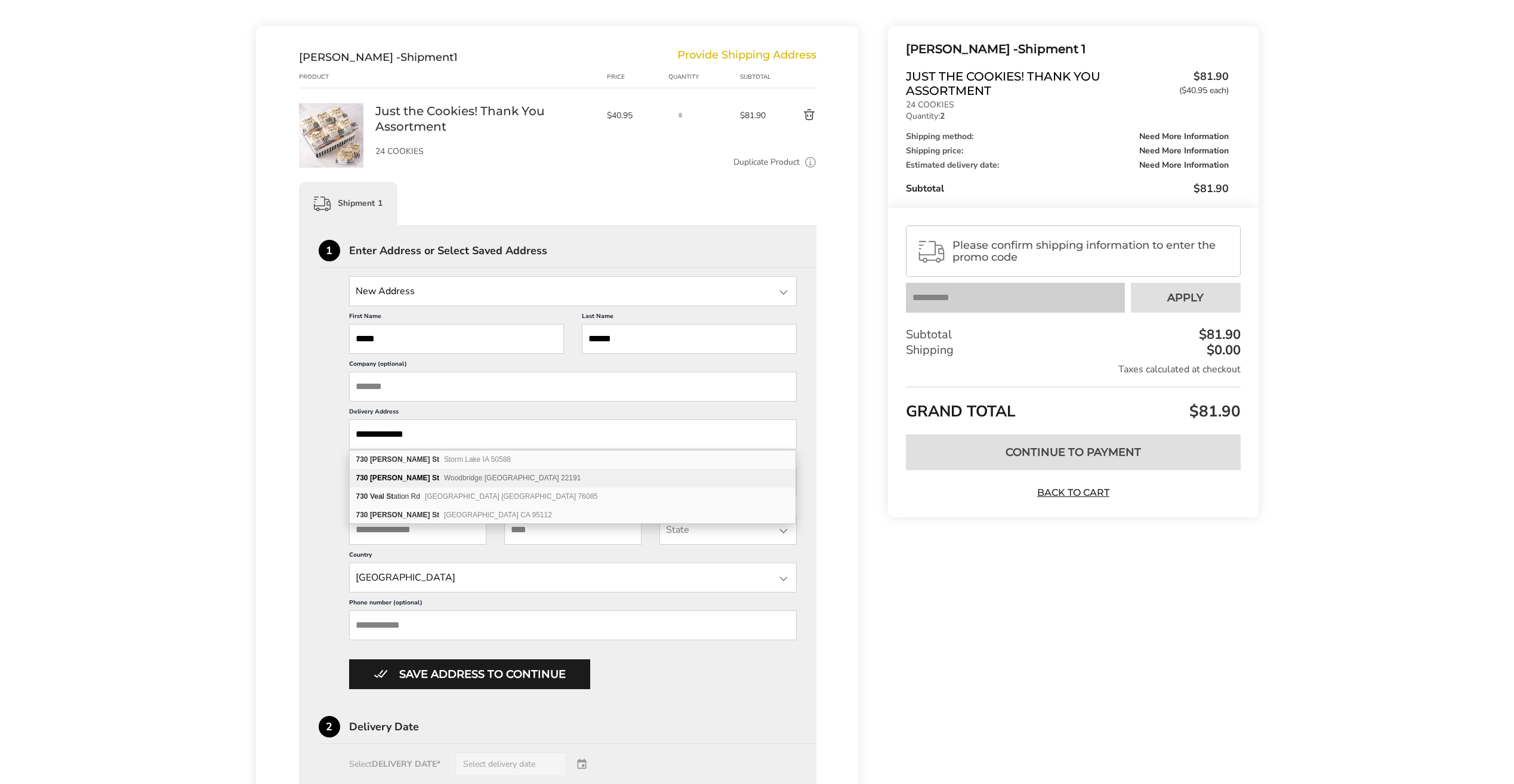
type input "**********"
click at [444, 478] on span "Woodbridge [GEOGRAPHIC_DATA] 22191" at bounding box center [512, 477] width 137 height 8
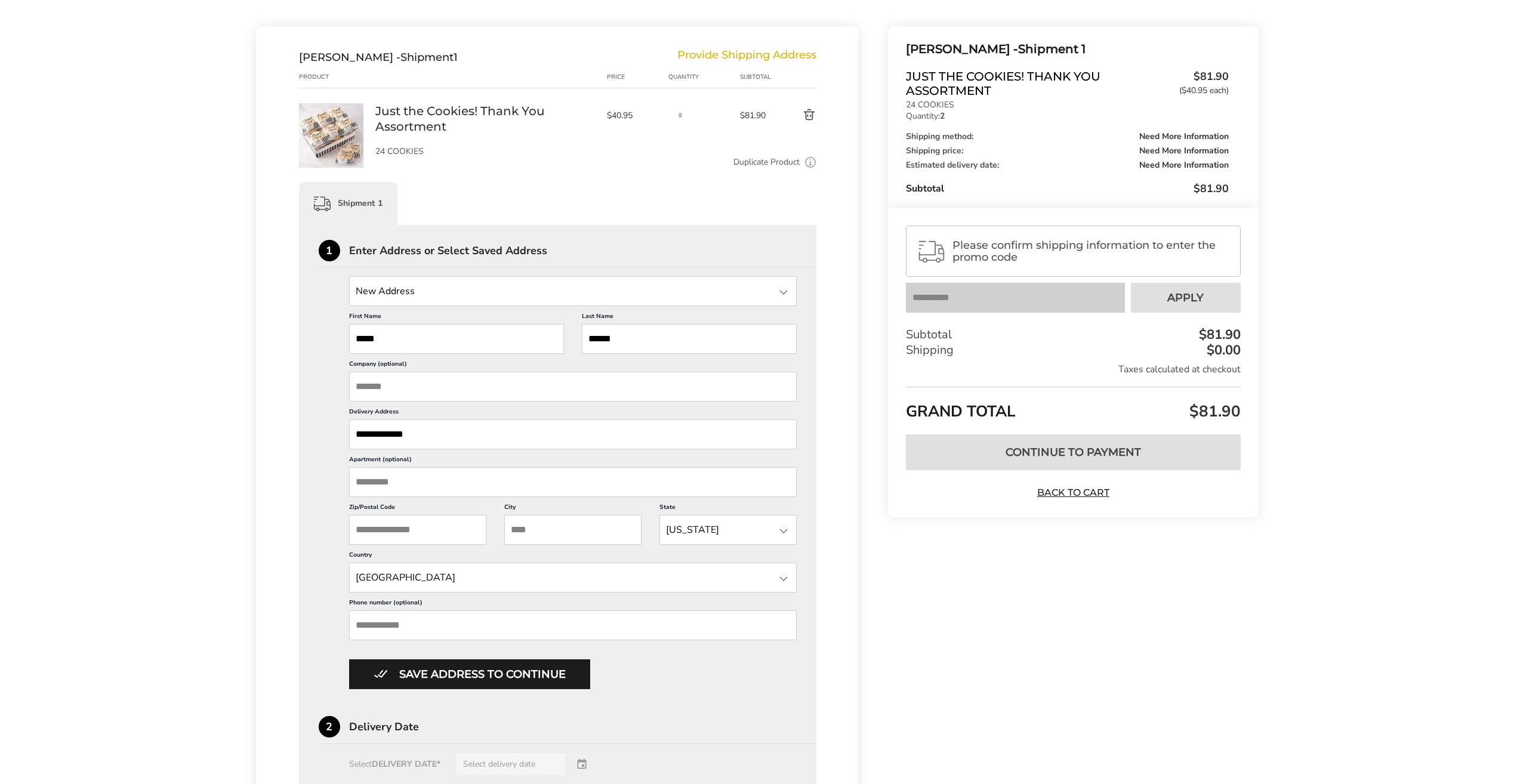
type input "**********"
click at [428, 620] on input "Phone number (optional)" at bounding box center [573, 625] width 448 height 30
type input "**********"
type input "********"
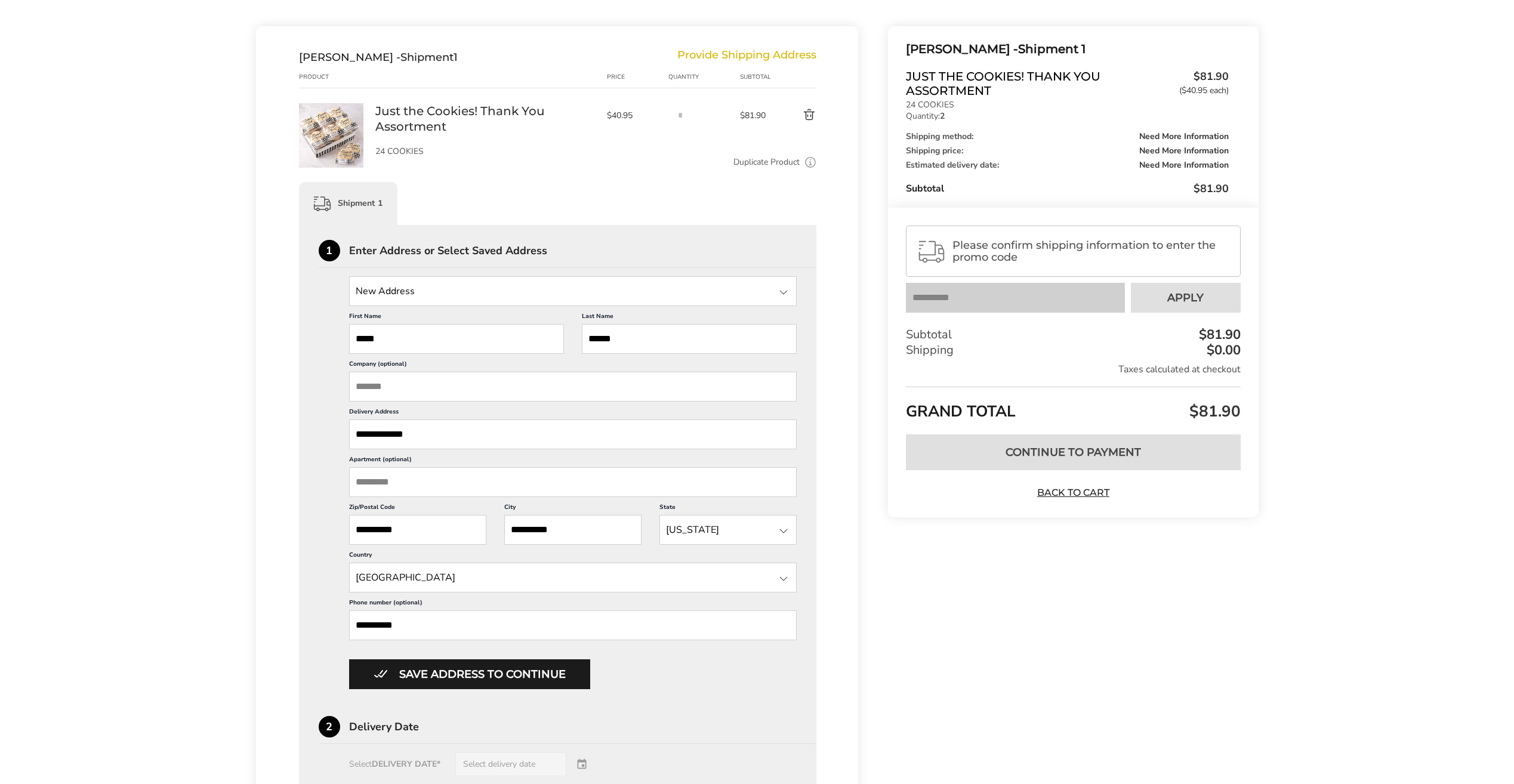
type input "**********"
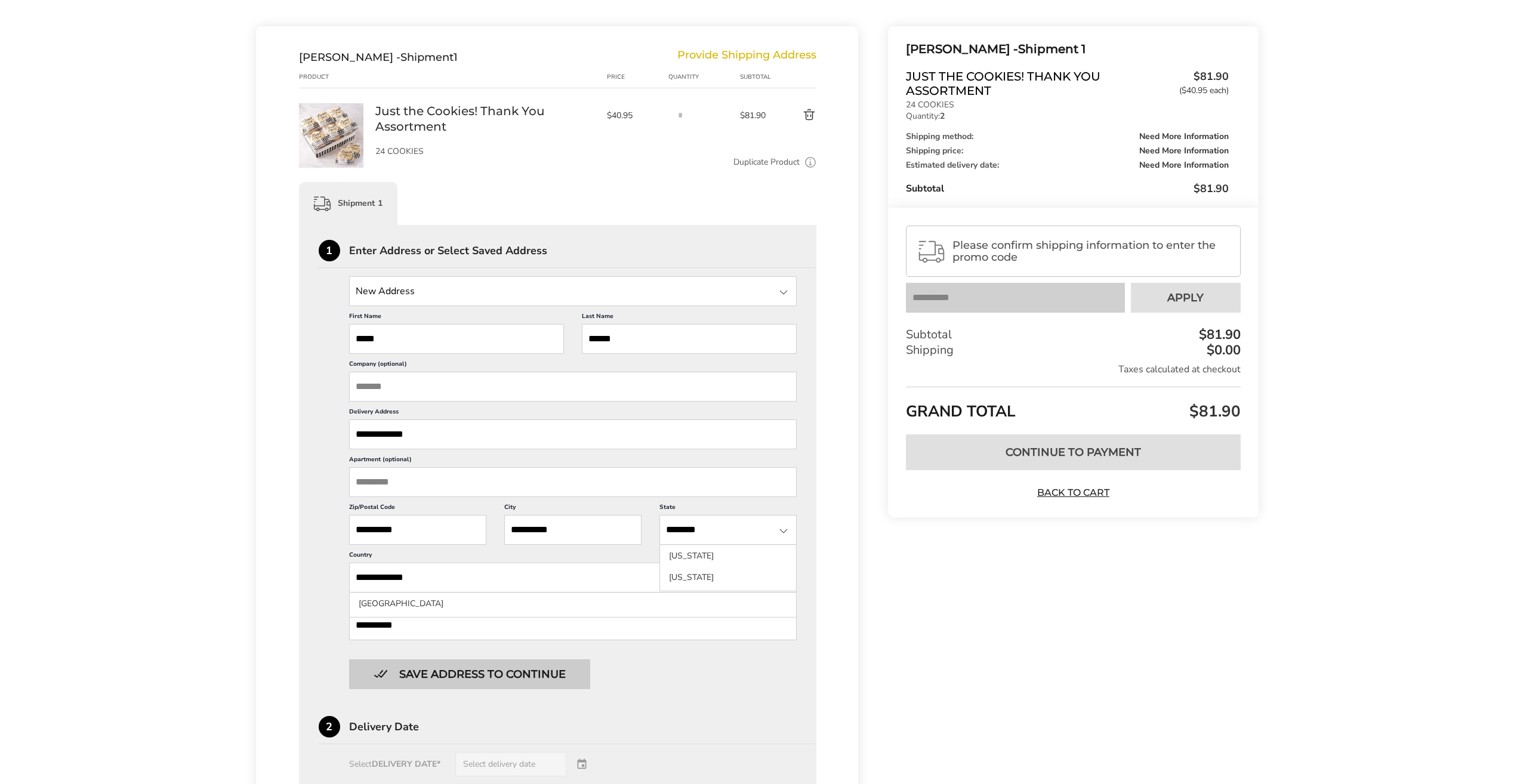
click at [469, 676] on button "Save address to continue" at bounding box center [470, 674] width 241 height 30
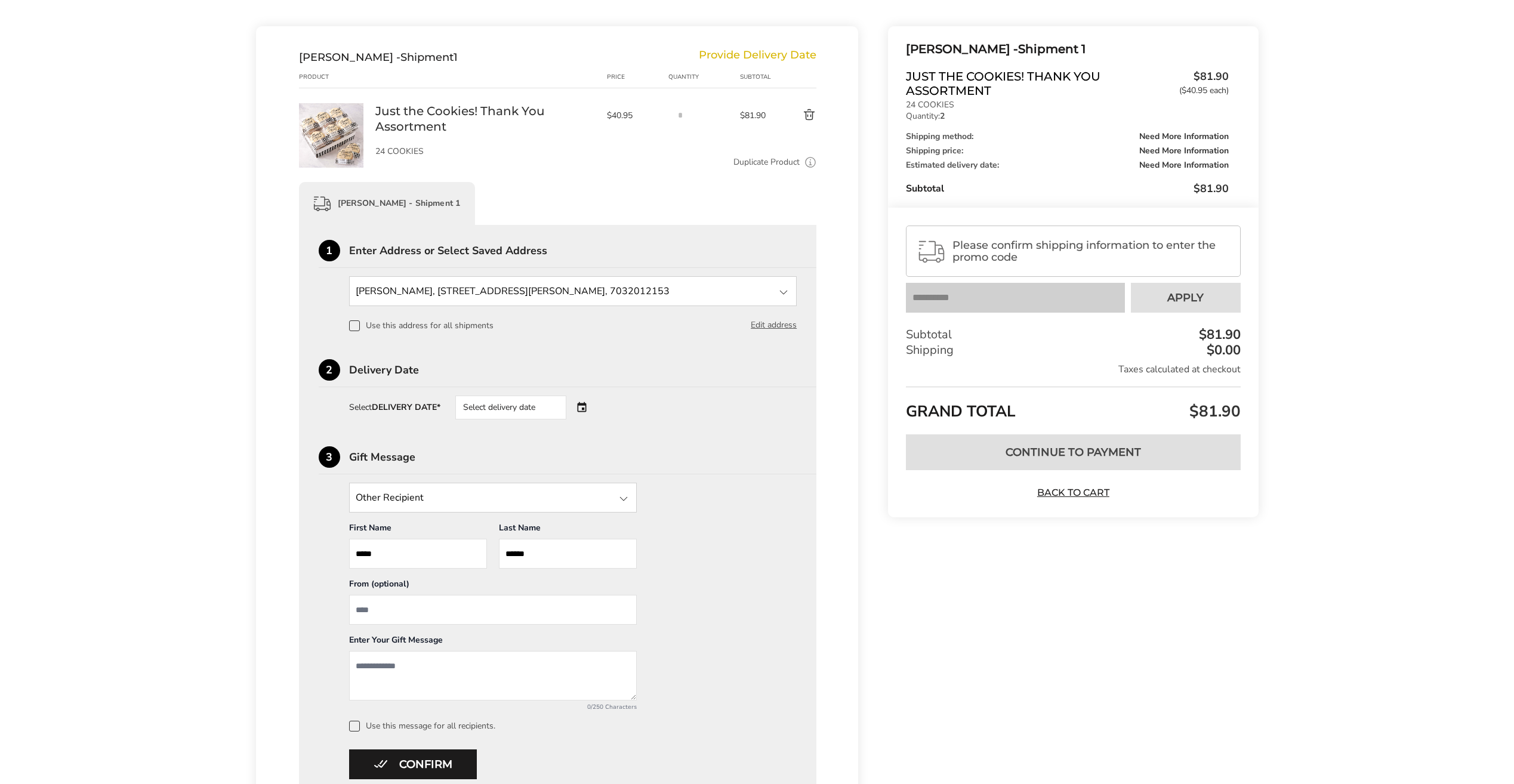
click at [584, 408] on div "Select delivery date" at bounding box center [527, 408] width 144 height 24
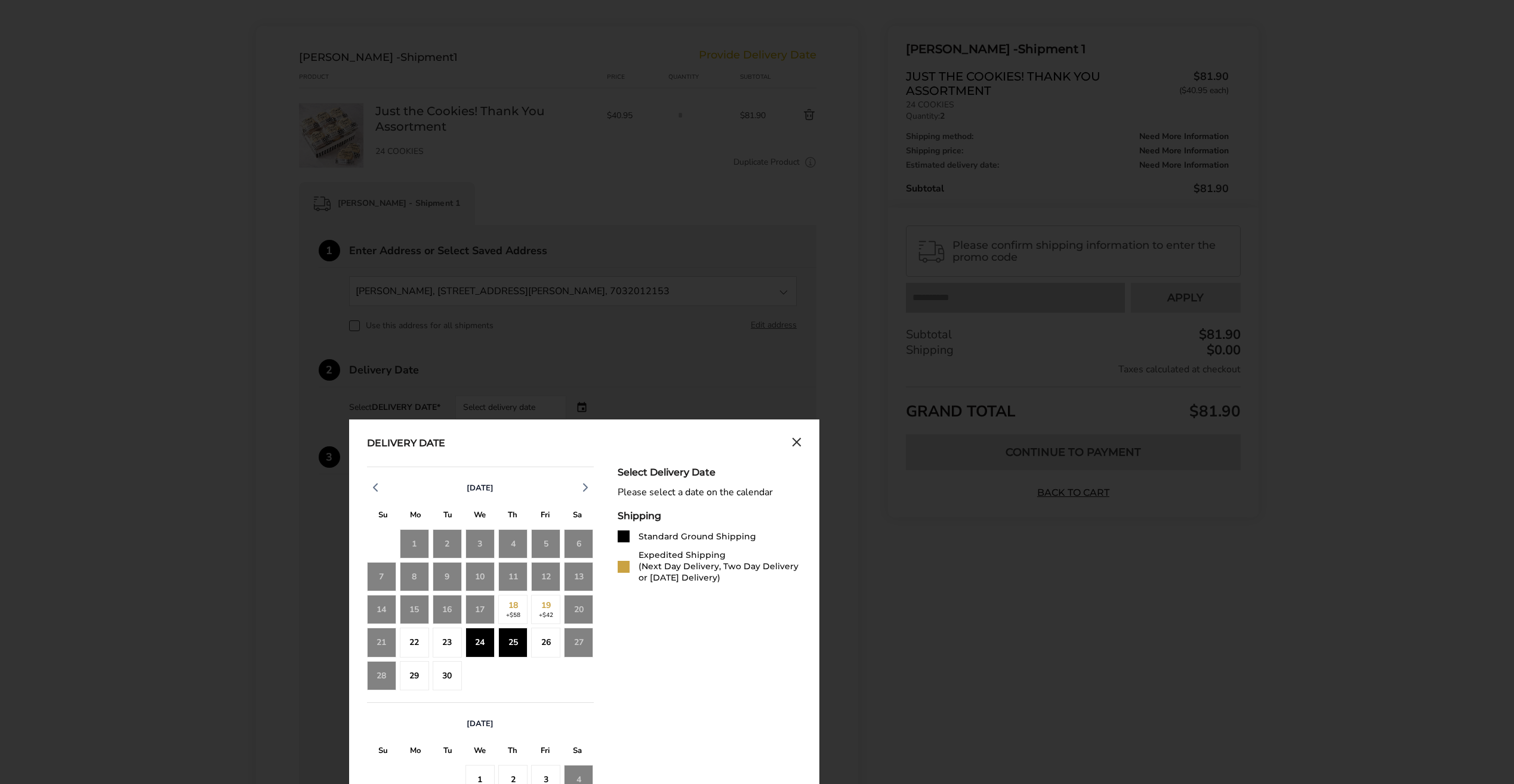
click at [517, 647] on div "25" at bounding box center [513, 642] width 29 height 29
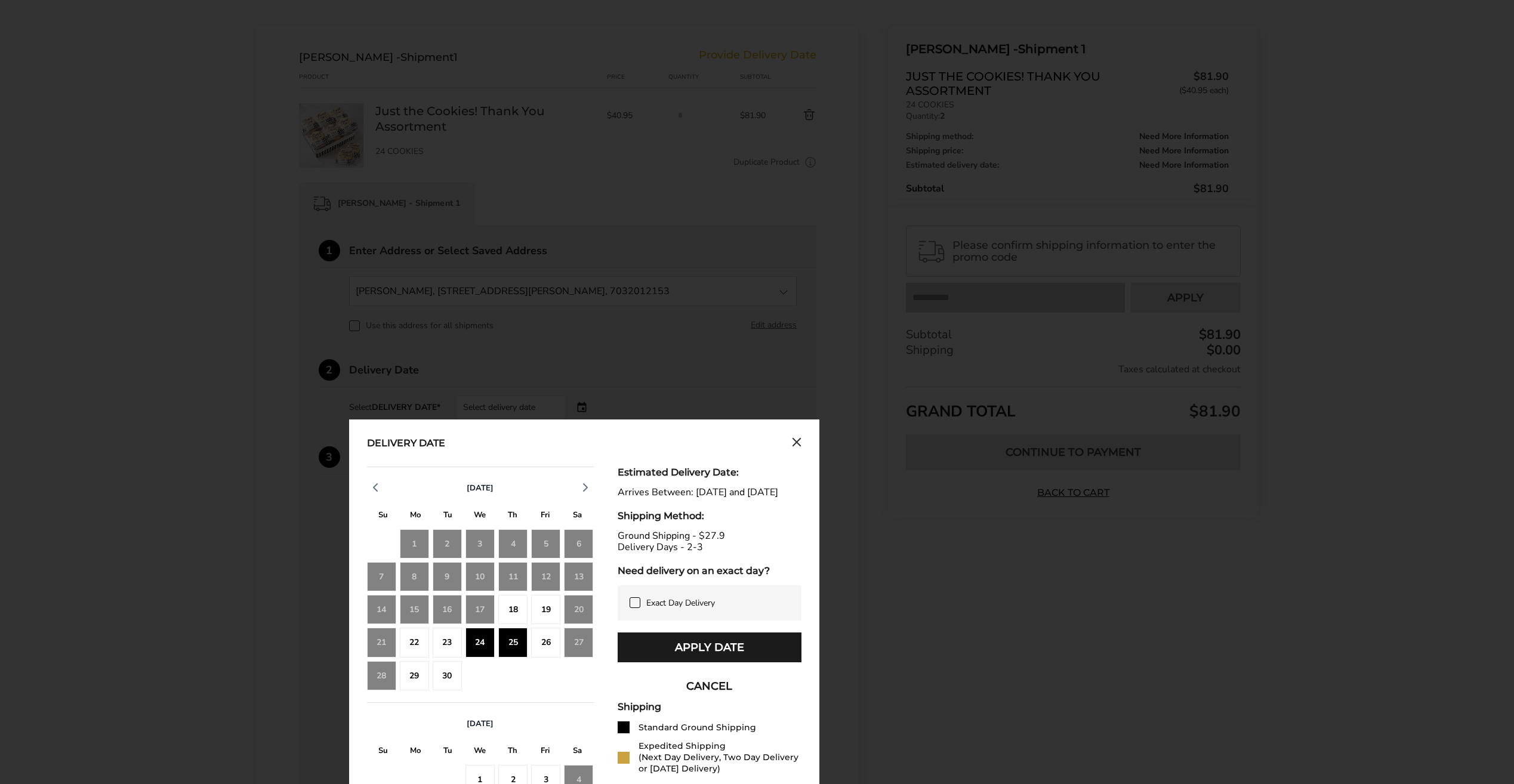
click at [373, 646] on div "21" at bounding box center [381, 642] width 29 height 29
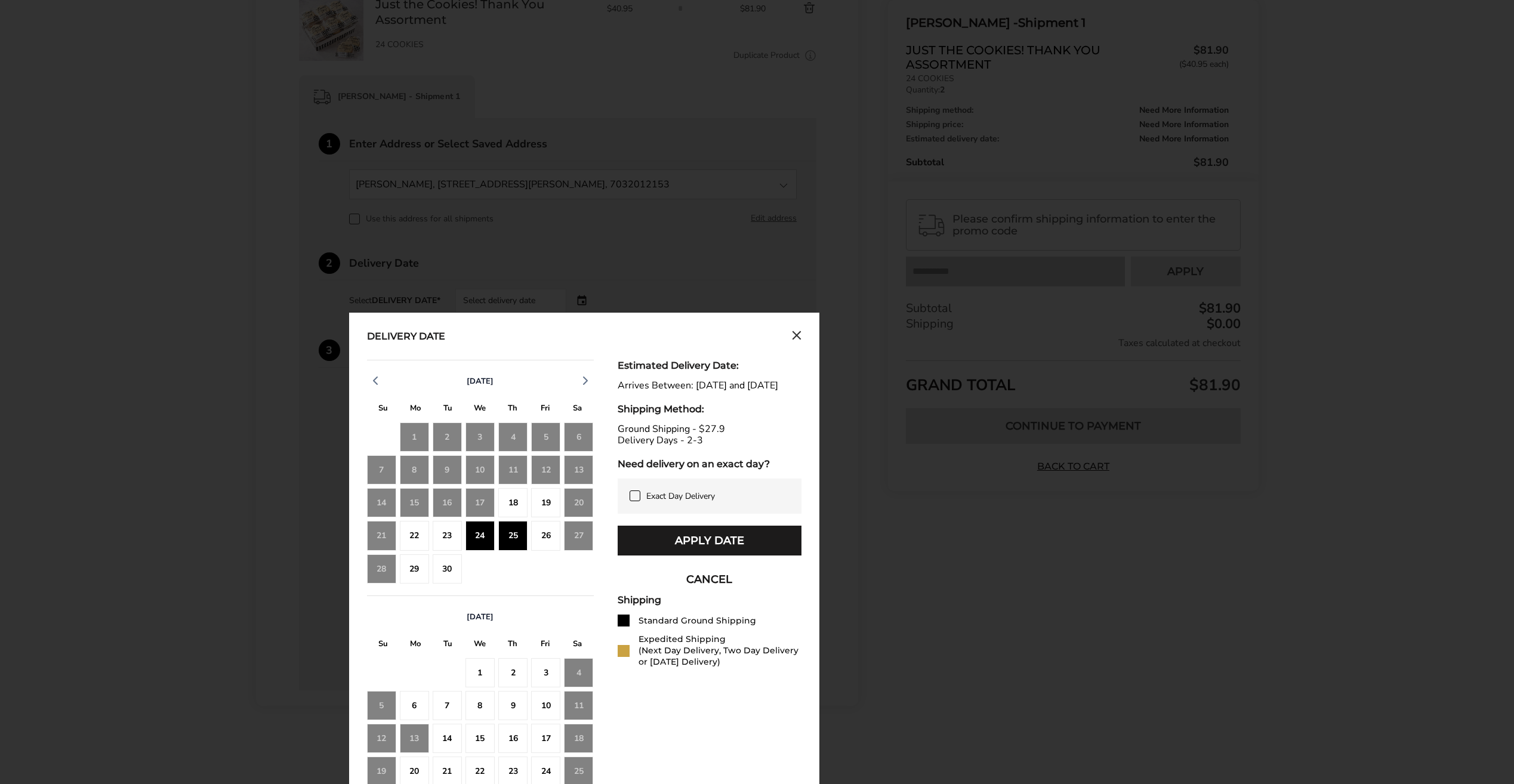
scroll to position [239, 0]
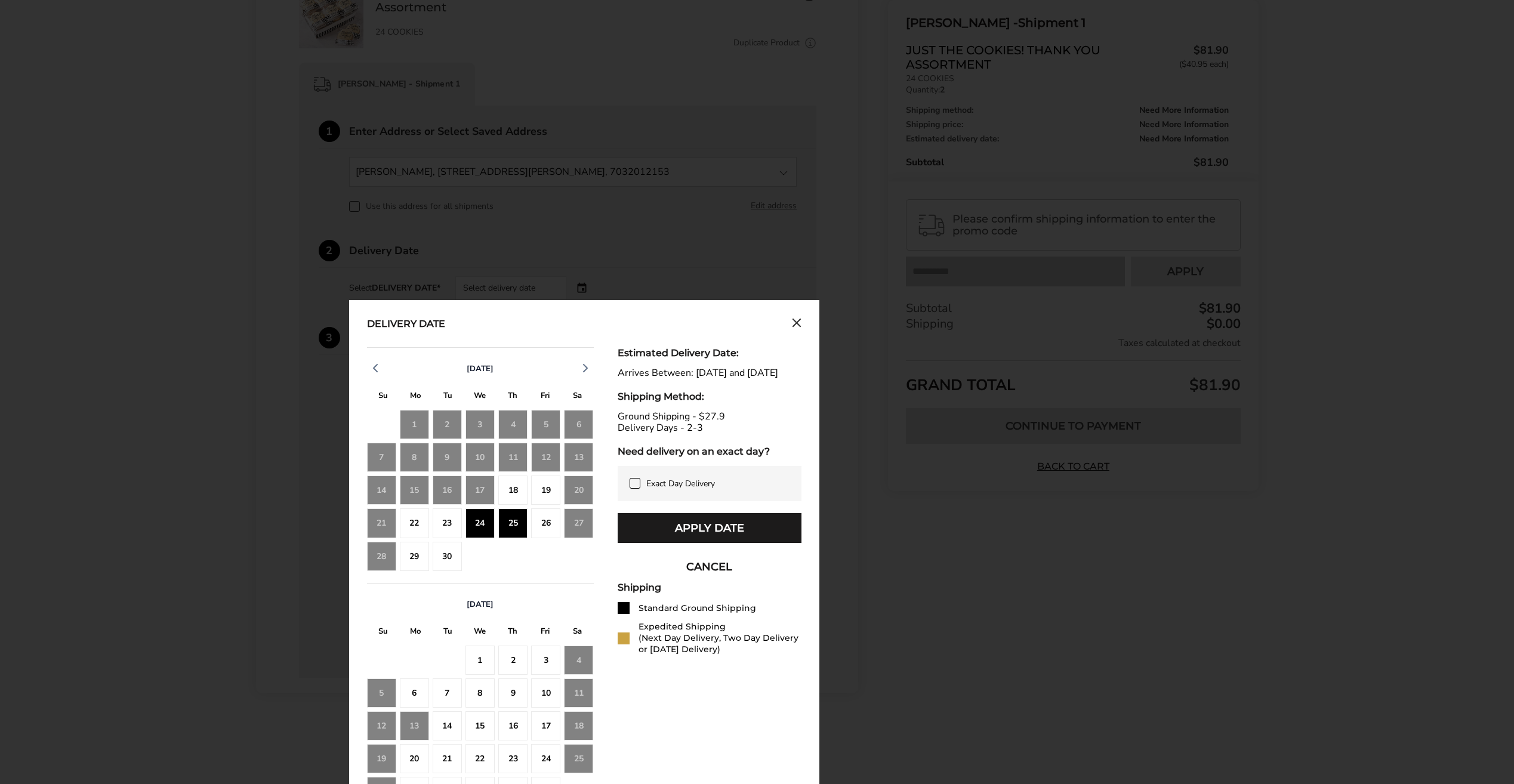
click at [713, 576] on button "CANCEL" at bounding box center [709, 567] width 184 height 30
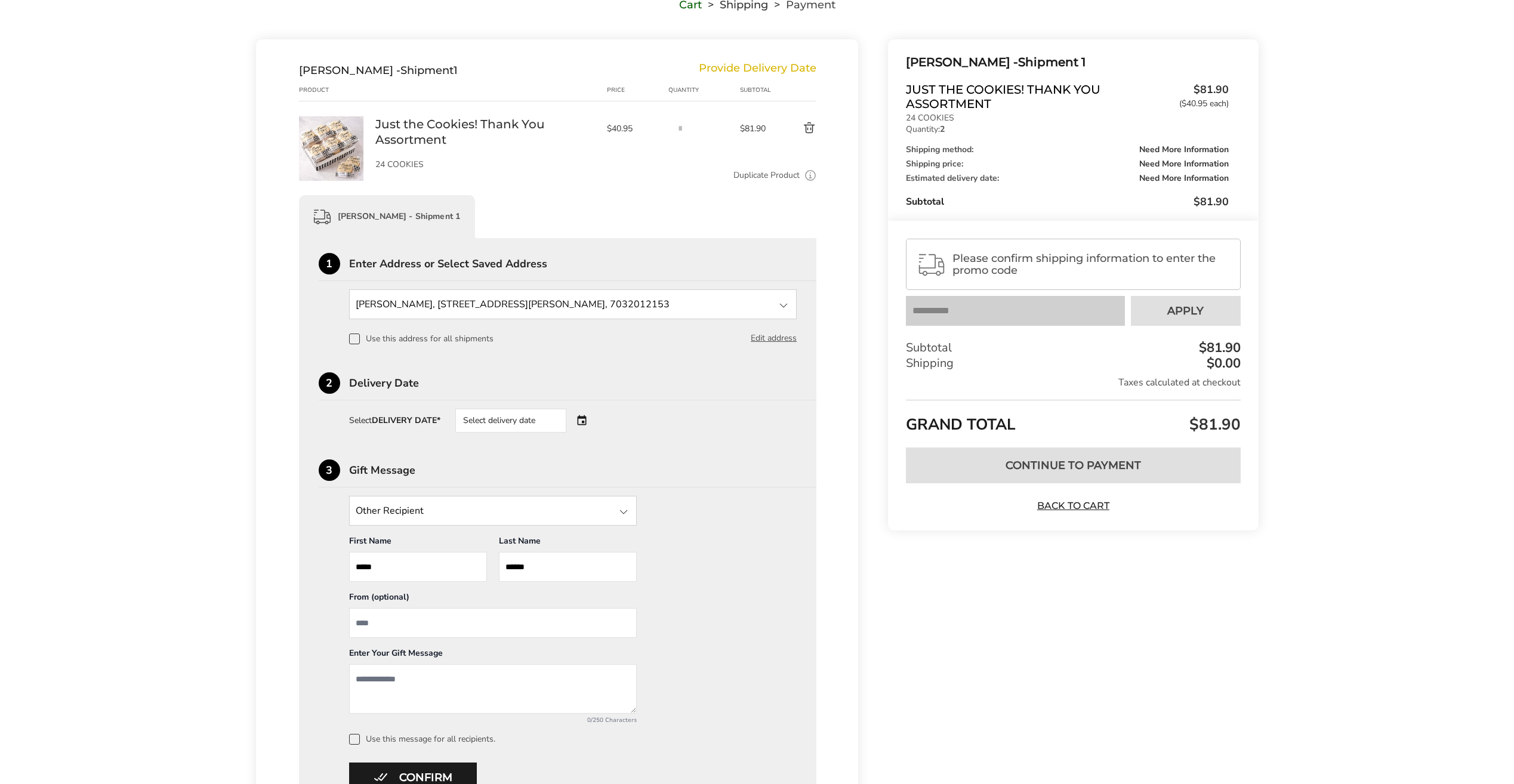
scroll to position [0, 0]
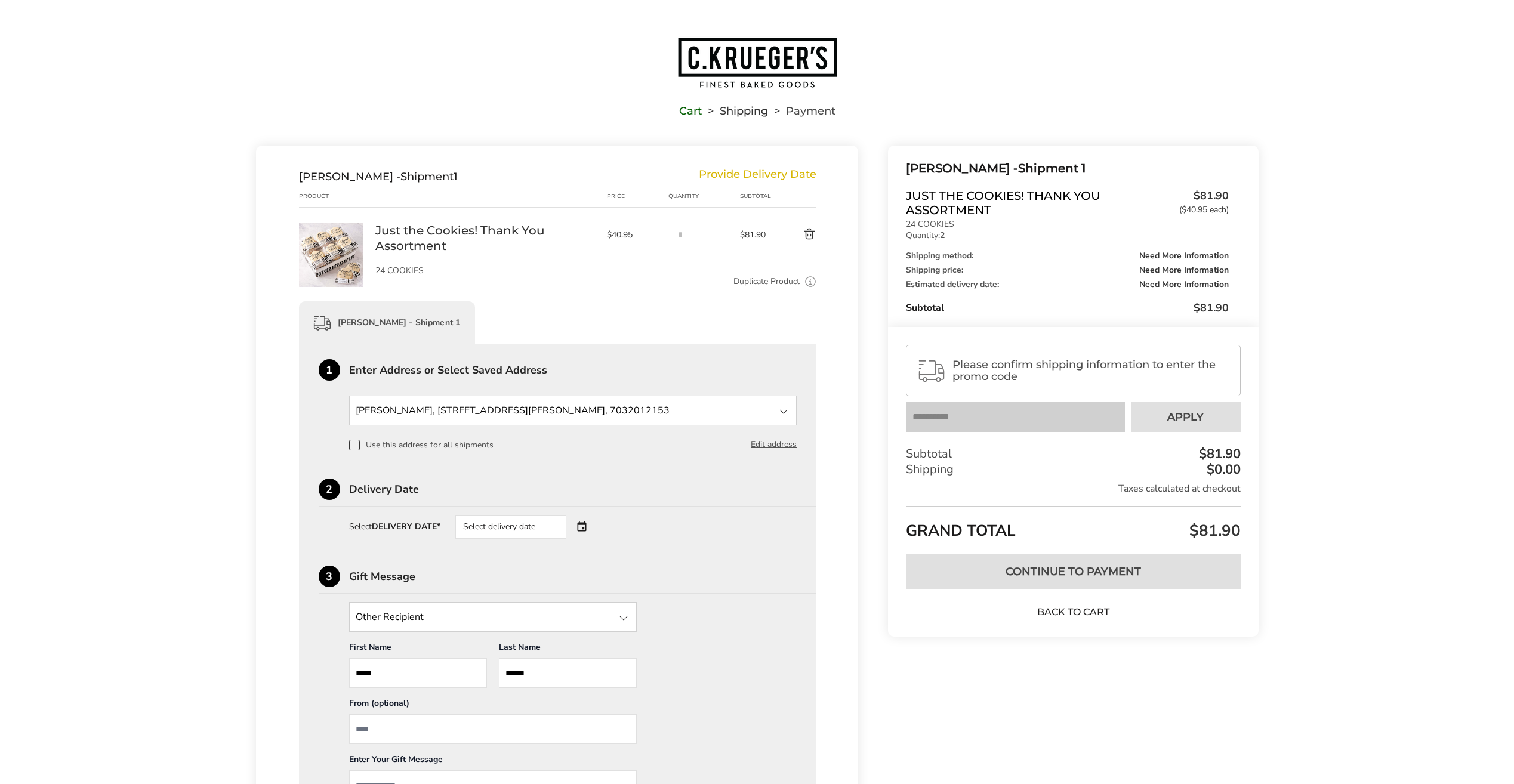
click at [584, 526] on div "Select delivery date" at bounding box center [527, 527] width 144 height 24
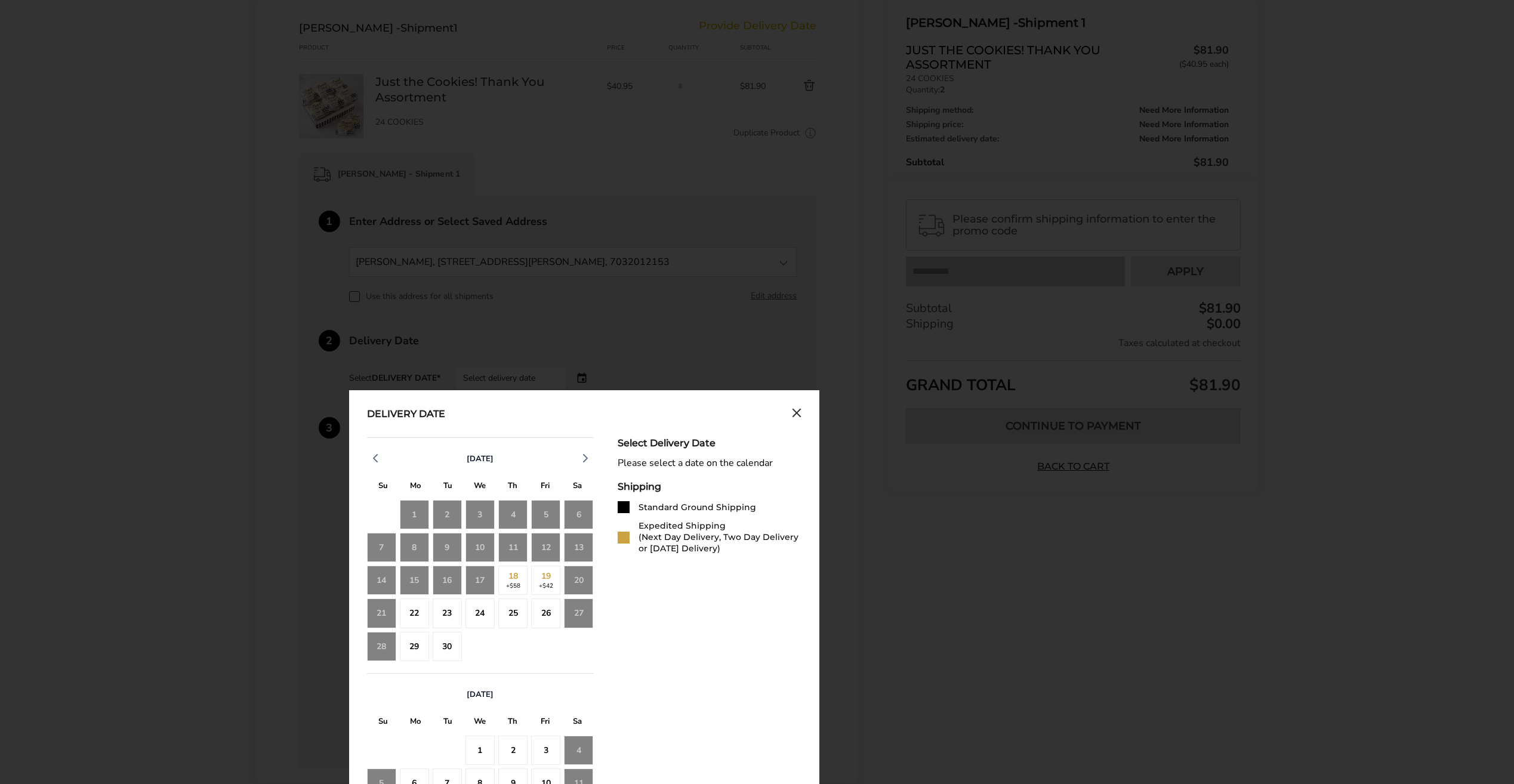
scroll to position [239, 0]
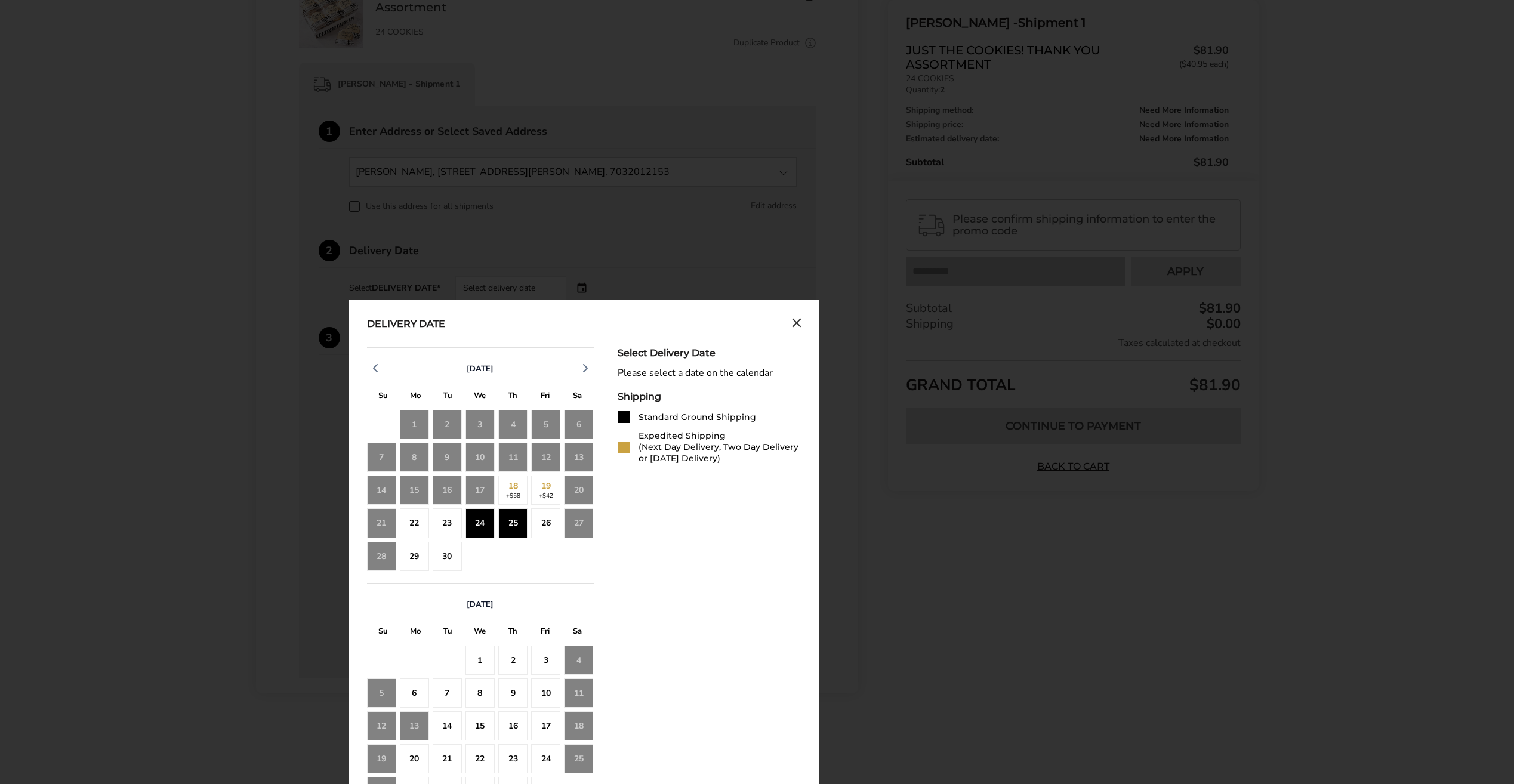
click at [517, 524] on div "25" at bounding box center [513, 522] width 29 height 29
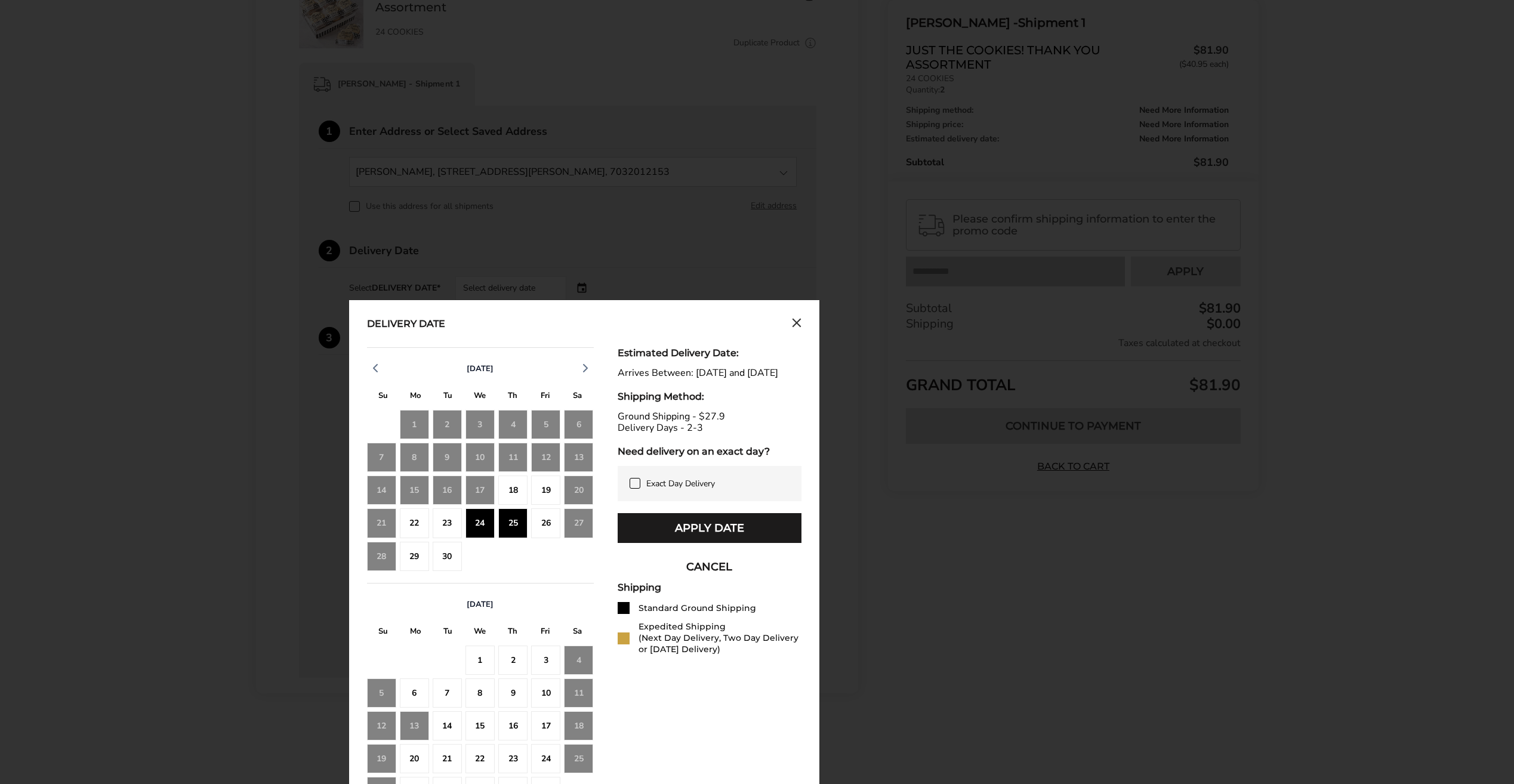
click at [638, 488] on icon at bounding box center [635, 483] width 10 height 10
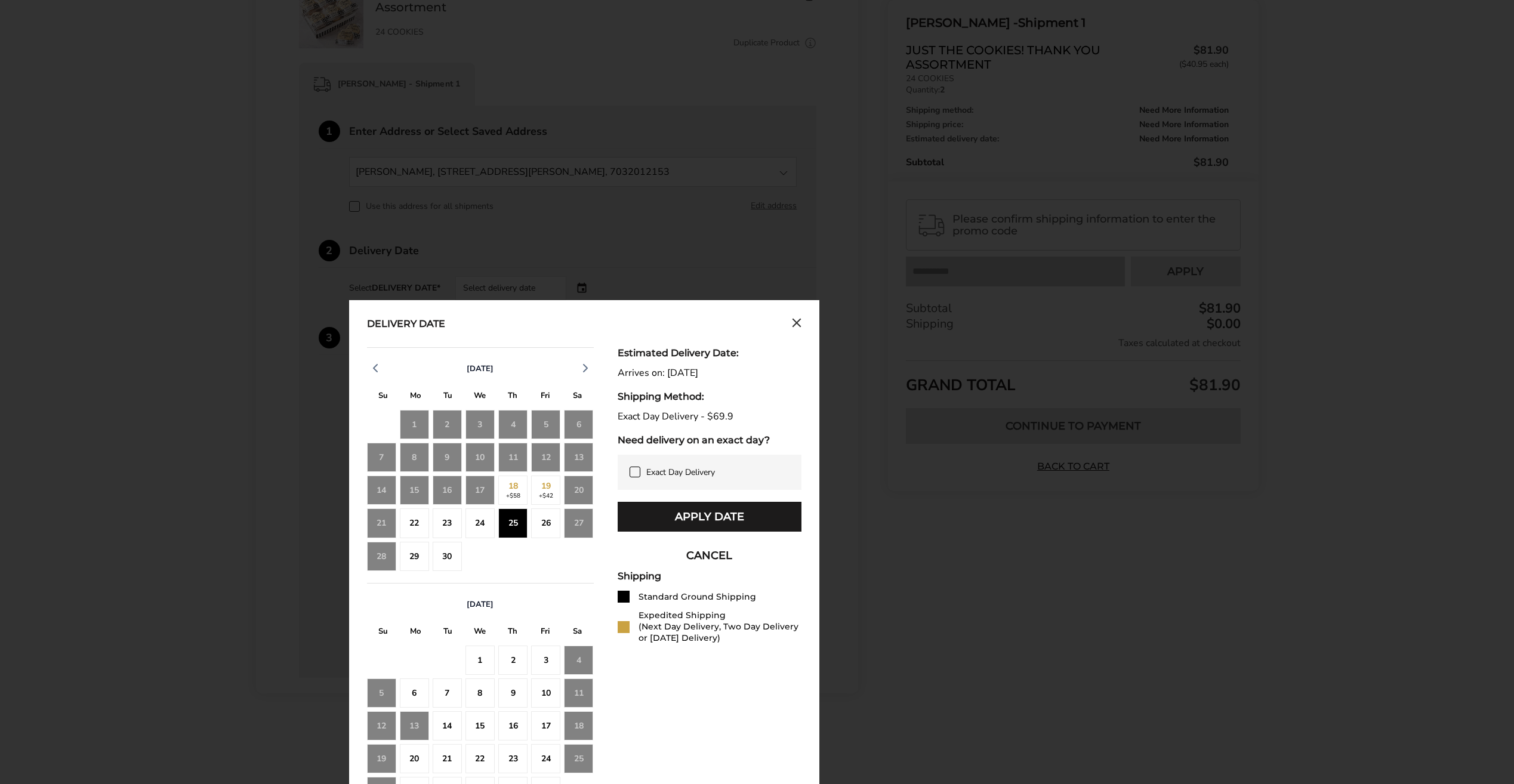
click at [632, 472] on icon at bounding box center [635, 471] width 10 height 10
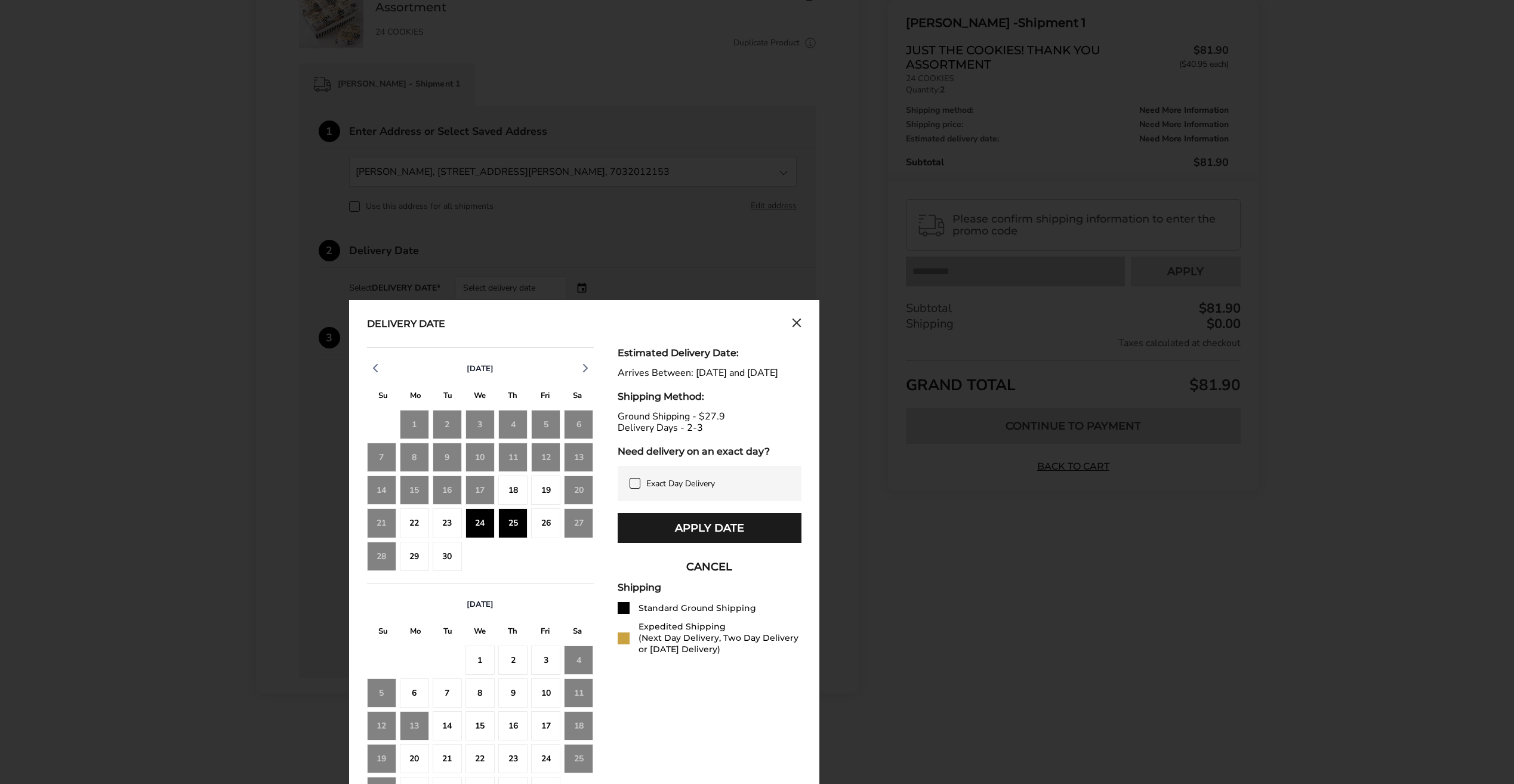
click at [797, 322] on icon "Close calendar" at bounding box center [797, 323] width 7 height 7
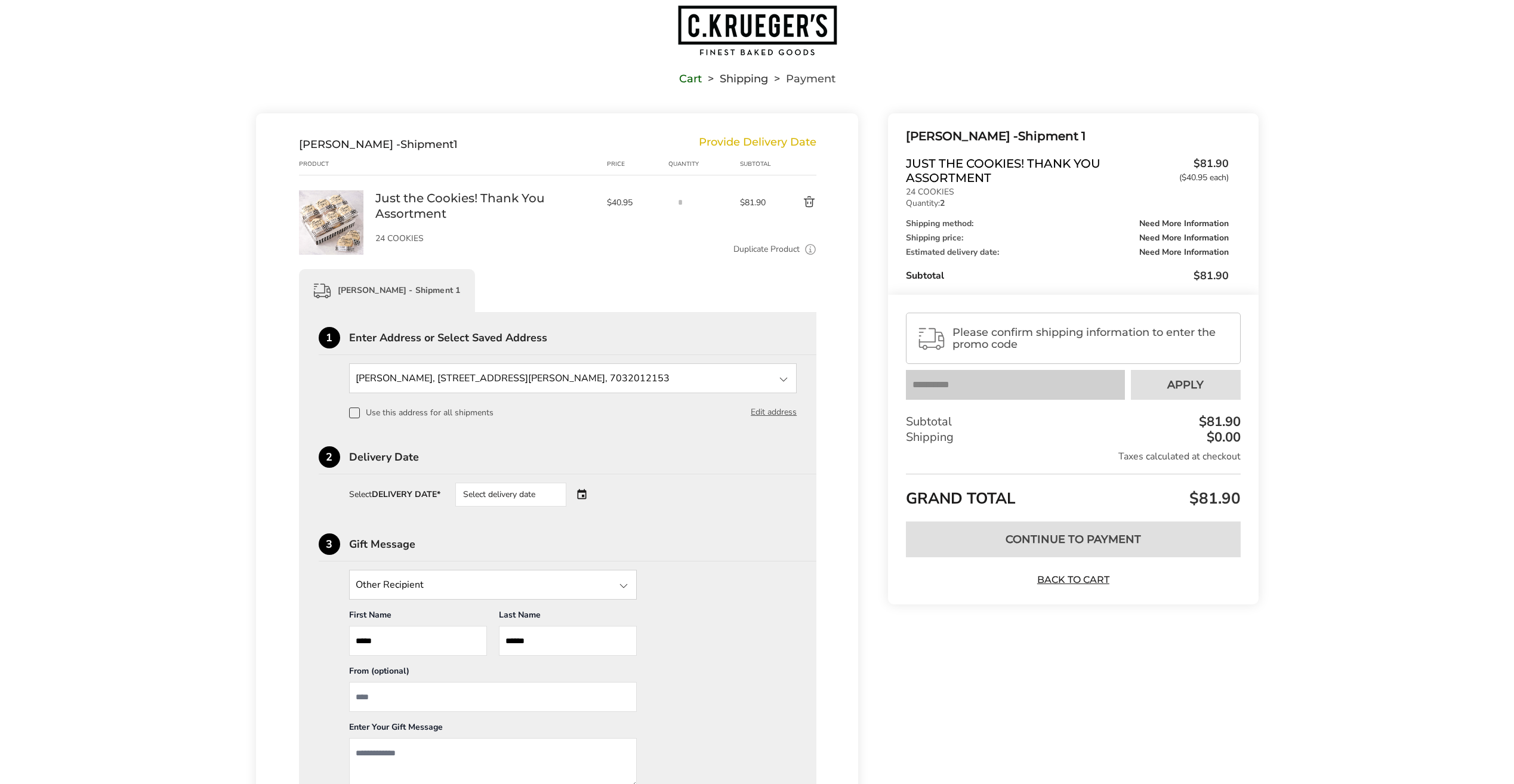
scroll to position [60, 0]
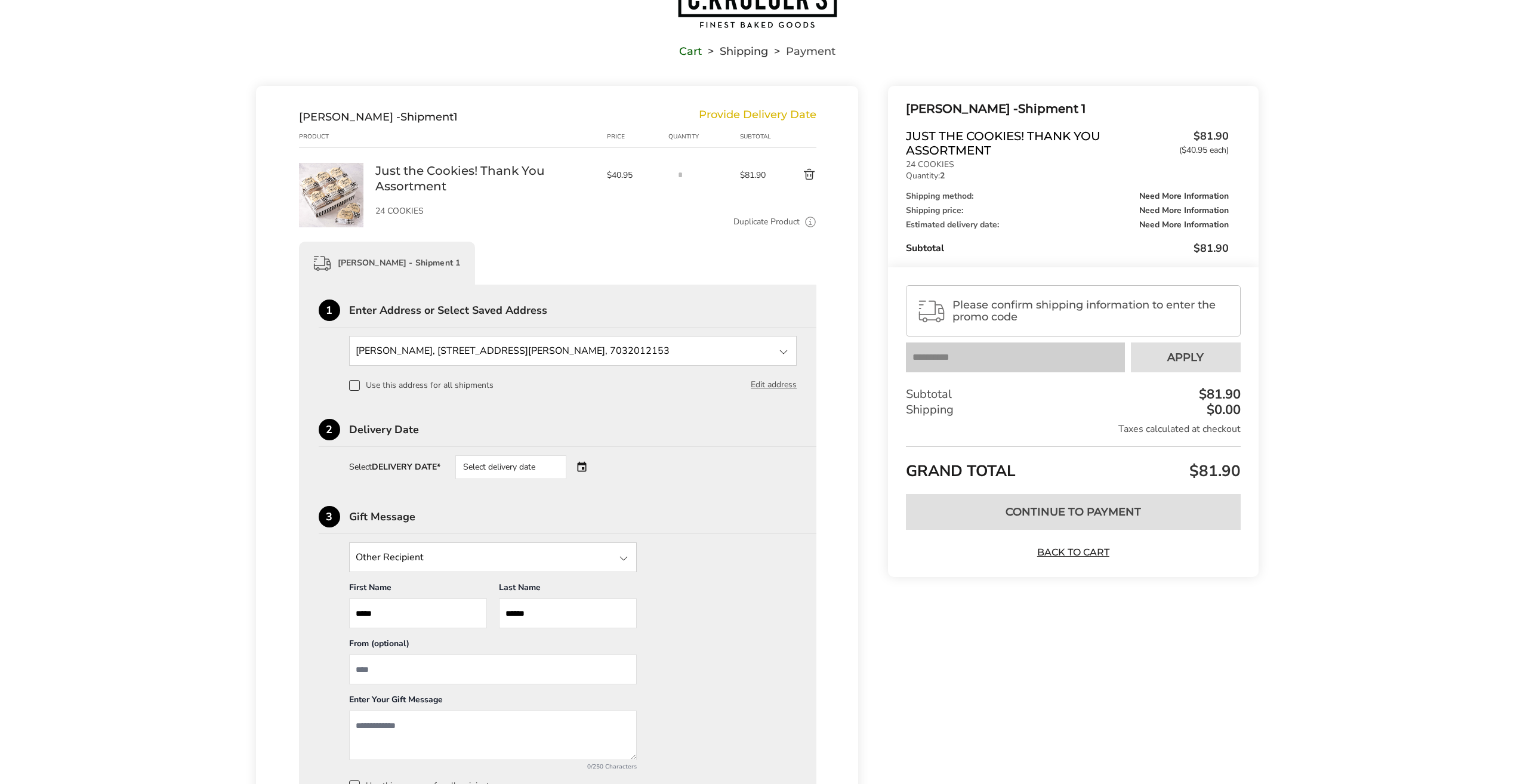
click at [582, 468] on div "Select delivery date" at bounding box center [527, 467] width 144 height 24
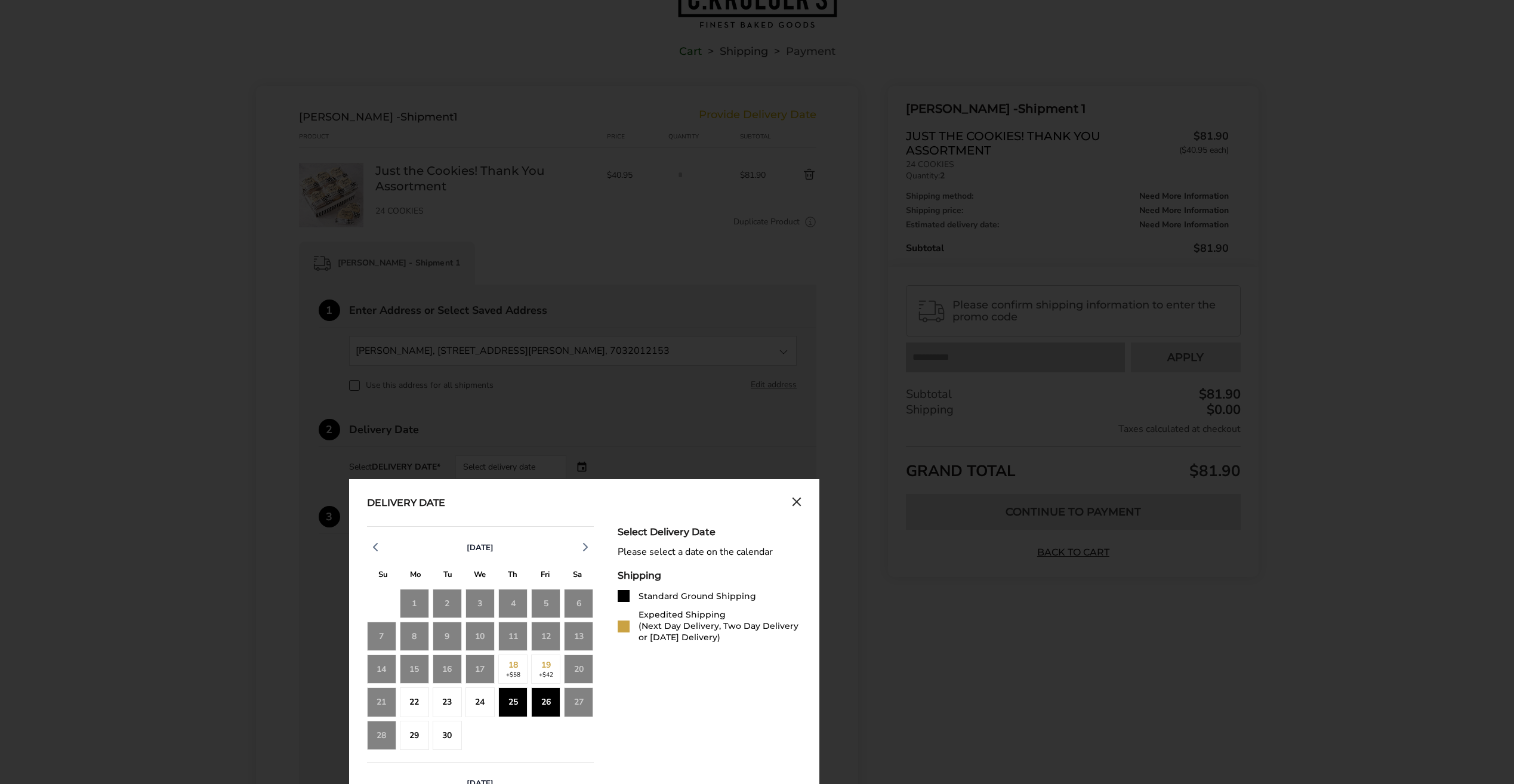
click at [541, 711] on div "26" at bounding box center [546, 702] width 29 height 29
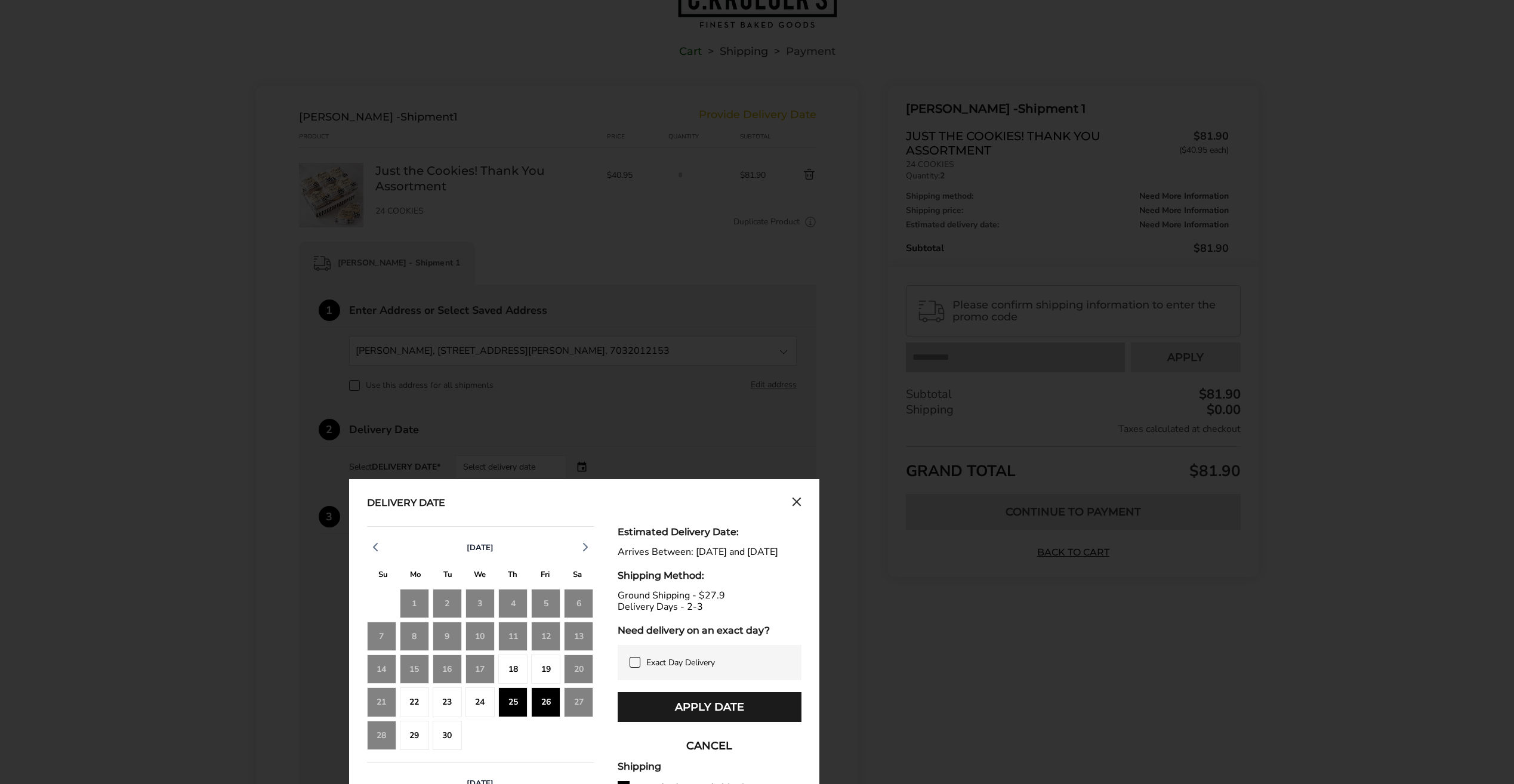
click at [515, 709] on div "25" at bounding box center [513, 702] width 29 height 29
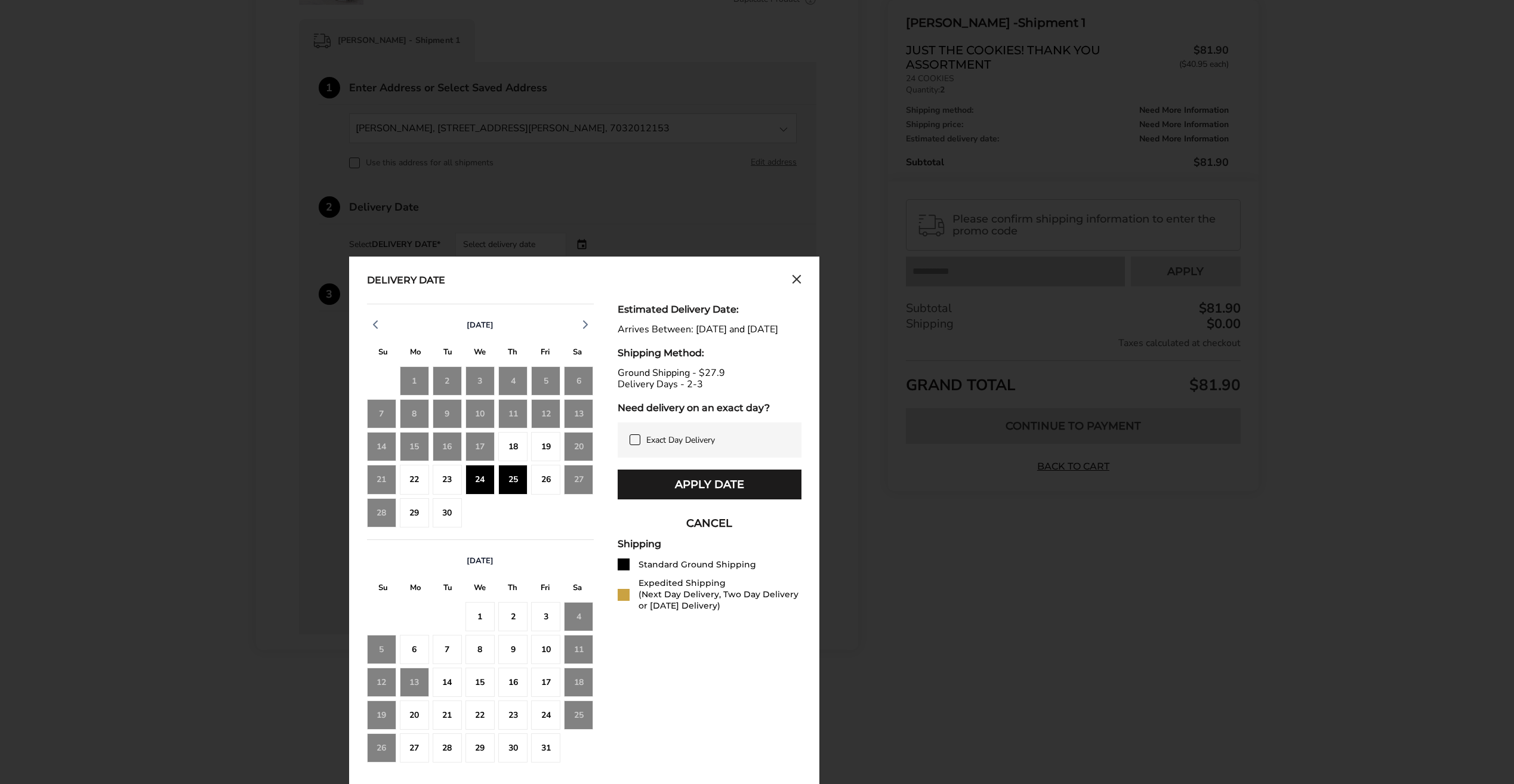
scroll to position [290, 0]
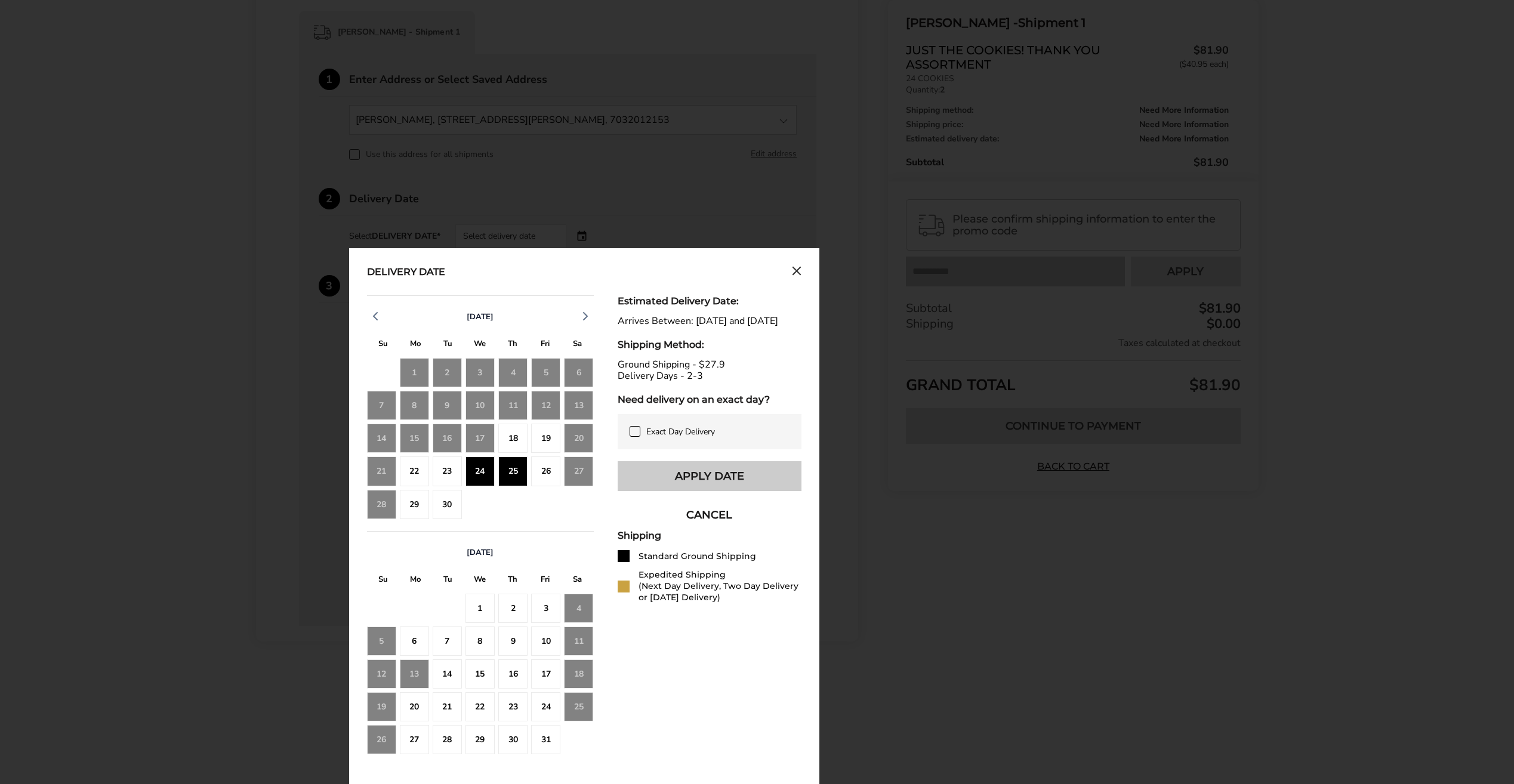
click at [698, 491] on button "Apply Date" at bounding box center [709, 476] width 184 height 30
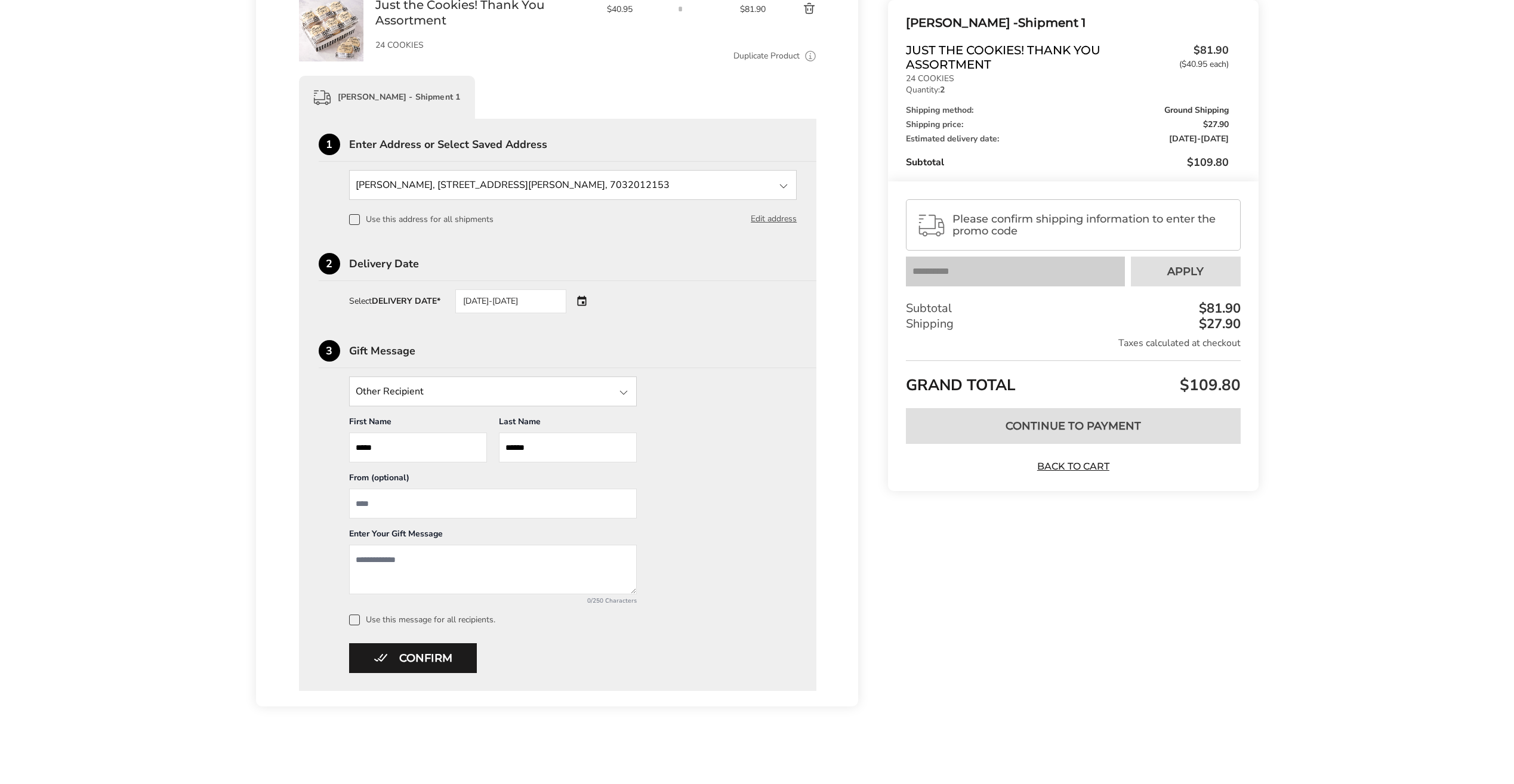
scroll to position [225, 0]
click at [583, 301] on div "[DATE]-[DATE]" at bounding box center [527, 301] width 144 height 24
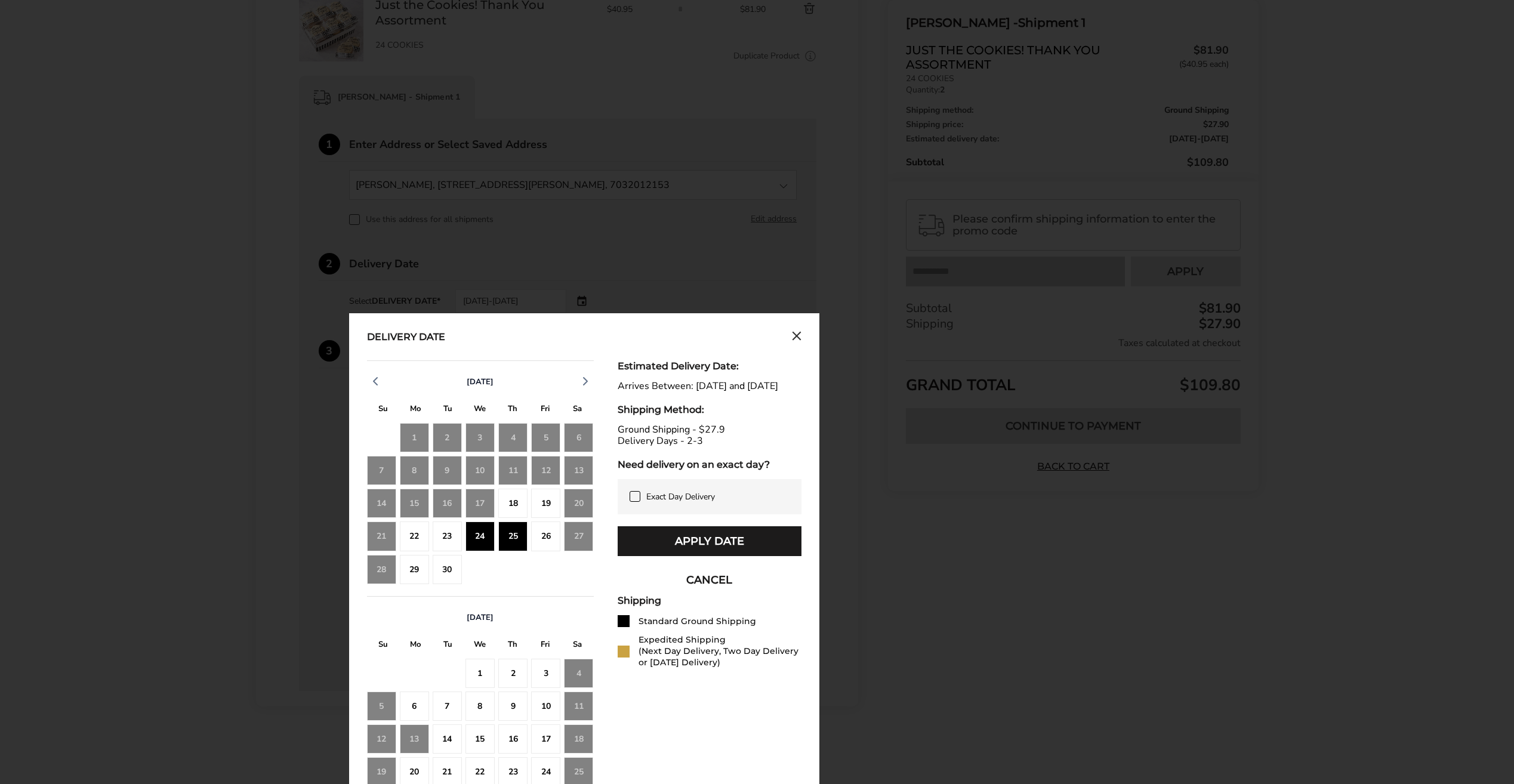
click at [796, 337] on icon "Close calendar" at bounding box center [796, 337] width 10 height 10
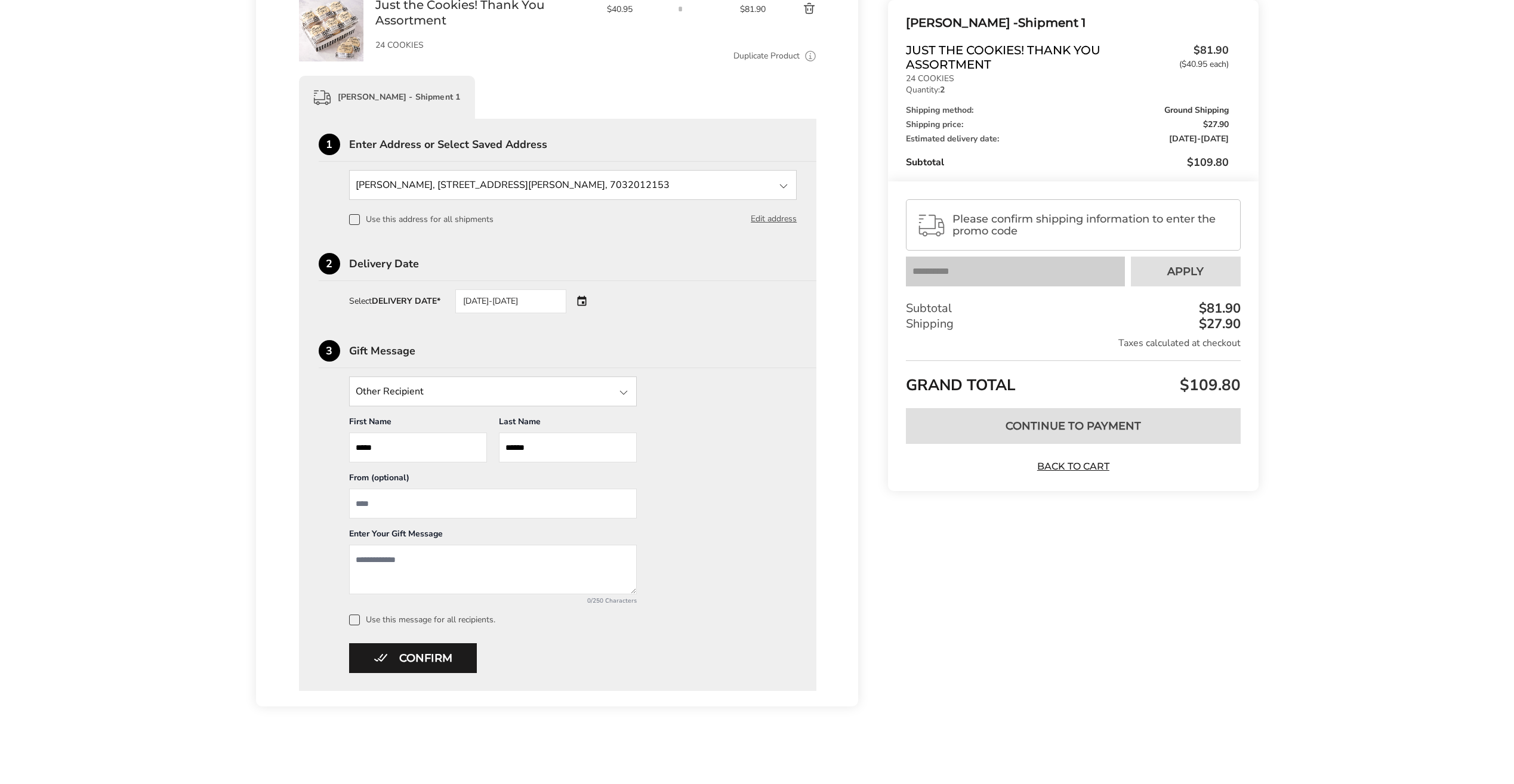
click at [947, 263] on div "Please confirm shipping information to enter the promo code Your coupon is veri…" at bounding box center [1073, 242] width 335 height 87
click at [357, 217] on span at bounding box center [355, 219] width 10 height 10
click at [414, 658] on button "Confirm" at bounding box center [413, 658] width 128 height 30
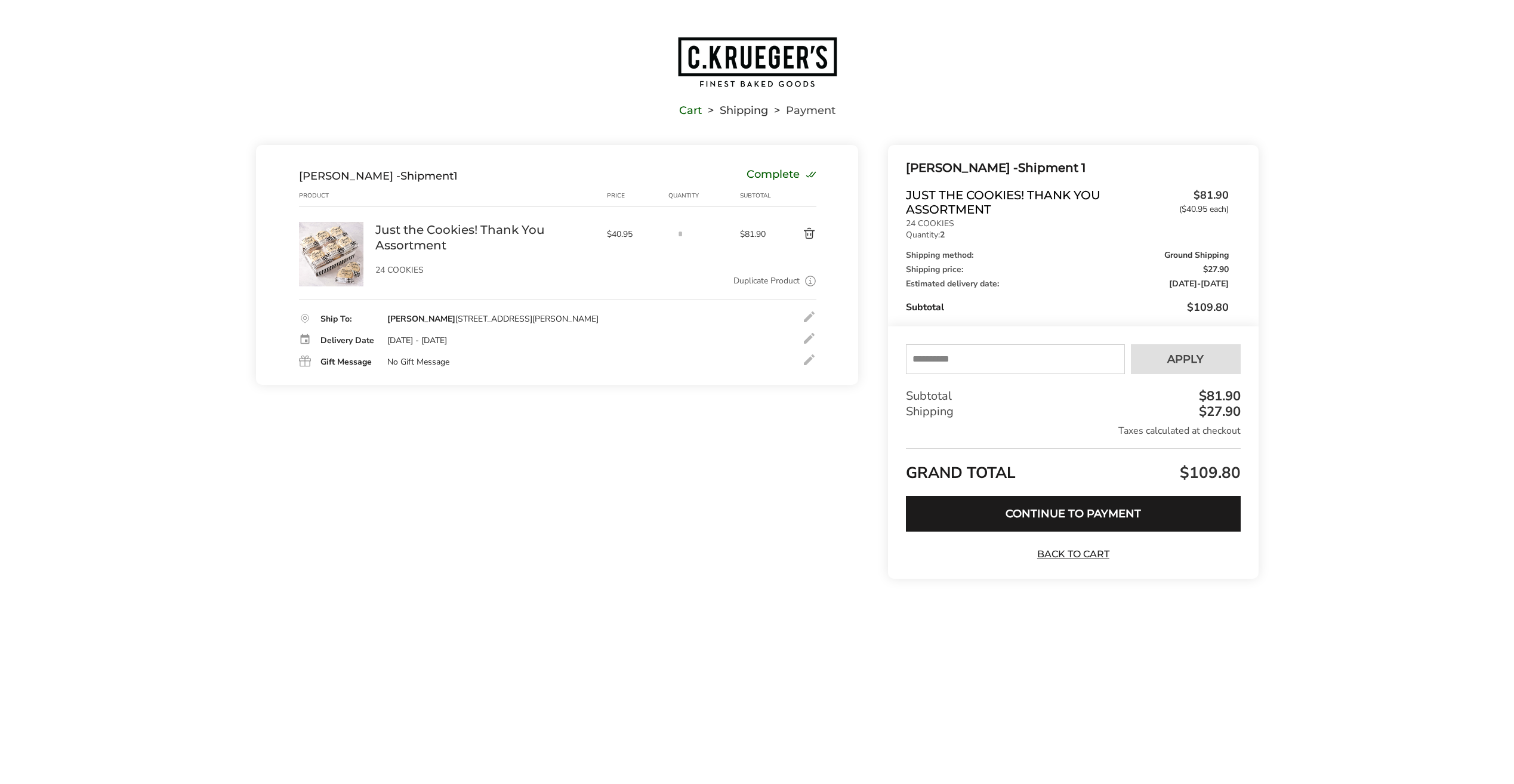
click at [956, 359] on input "text" at bounding box center [1016, 359] width 219 height 30
type input "*********"
click at [1183, 358] on span "Apply" at bounding box center [1185, 359] width 37 height 10
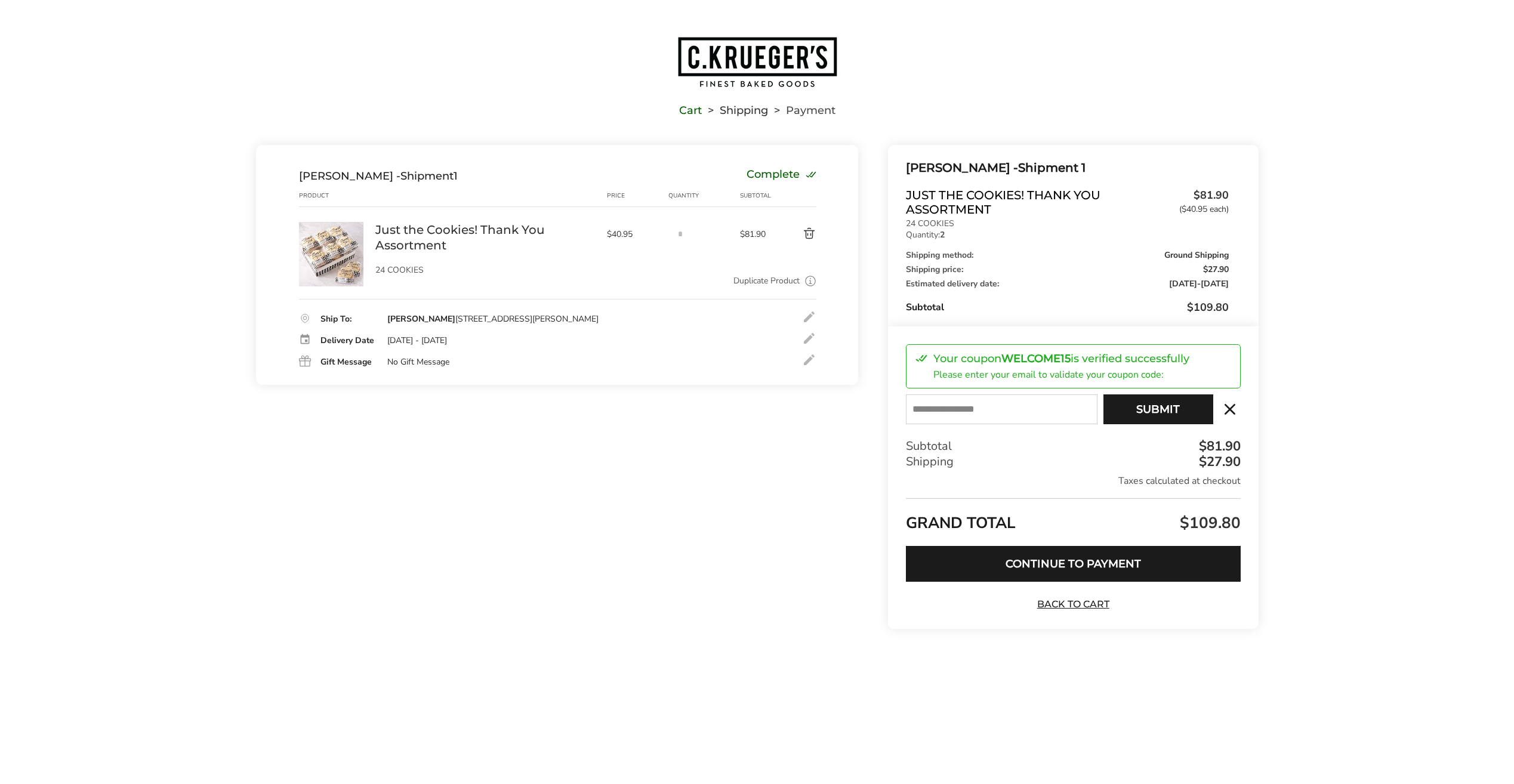
click at [930, 405] on input "E-mail" at bounding box center [1001, 409] width 191 height 30
type input "**********"
click at [1147, 411] on button "Submit" at bounding box center [1159, 409] width 110 height 30
type input "**********"
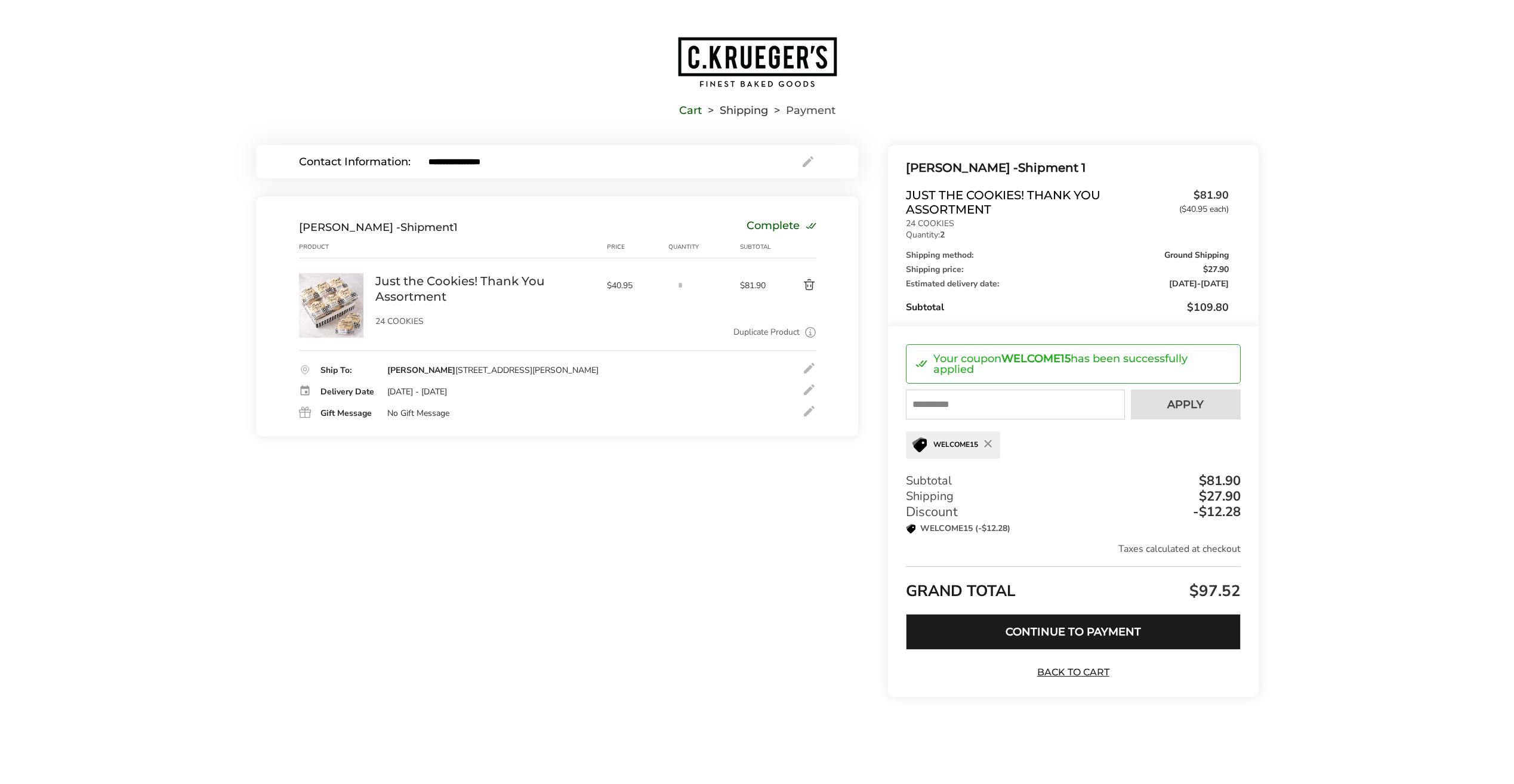
click at [1061, 631] on button "Continue to Payment" at bounding box center [1073, 632] width 335 height 36
